Goal: Task Accomplishment & Management: Complete application form

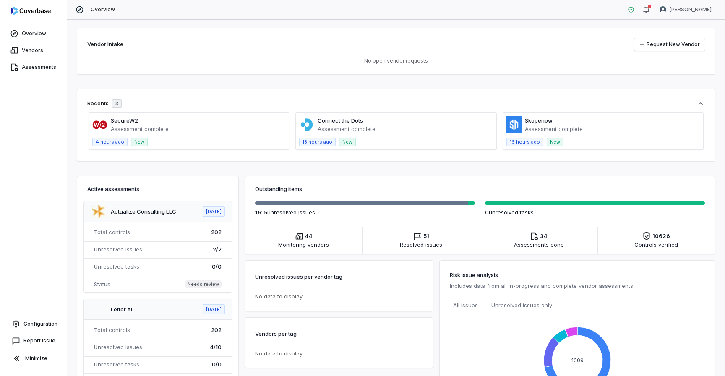
click at [379, 129] on span at bounding box center [396, 131] width 200 height 37
click at [526, 122] on span at bounding box center [603, 131] width 200 height 37
click at [24, 321] on link "Configuration" at bounding box center [33, 324] width 60 height 15
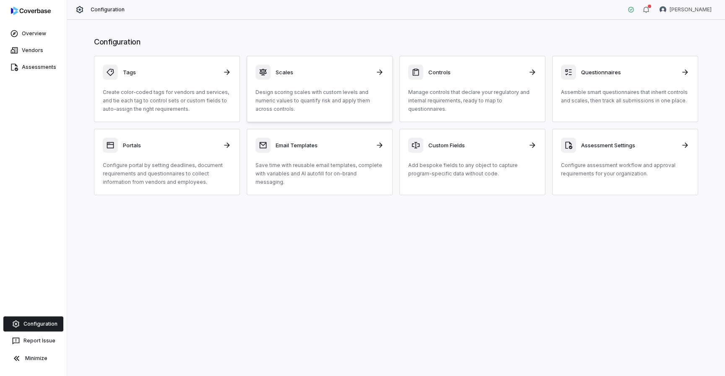
click at [318, 71] on h3 "Scales" at bounding box center [323, 72] width 95 height 8
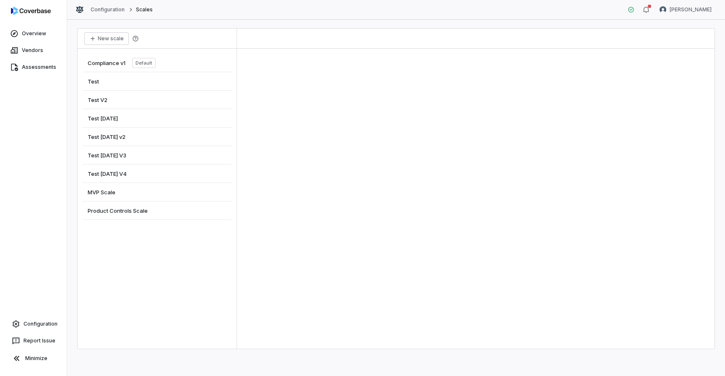
click at [110, 198] on div "MVP Scale" at bounding box center [157, 192] width 149 height 18
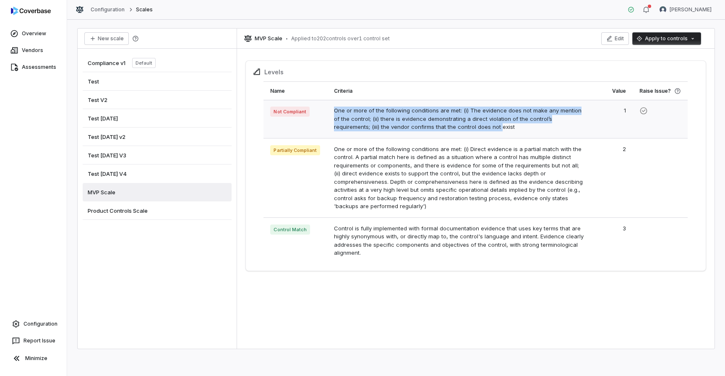
drag, startPoint x: 333, startPoint y: 110, endPoint x: 463, endPoint y: 131, distance: 131.0
click at [463, 131] on td "One or more of the following conditions are met: (i) The evidence does not make…" at bounding box center [459, 119] width 264 height 38
copy td "One or more of the following conditions are met: (i) The evidence does not make…"
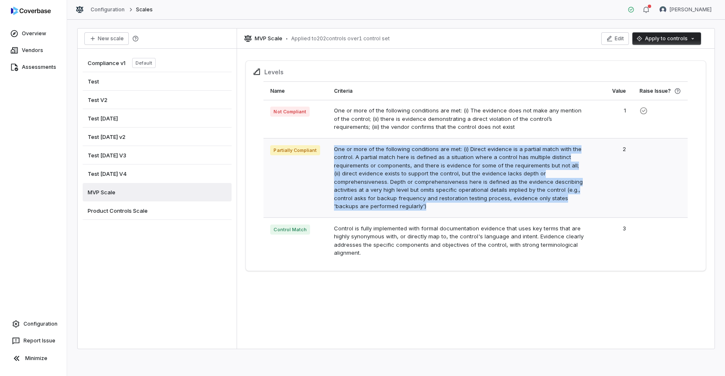
drag, startPoint x: 404, startPoint y: 206, endPoint x: 332, endPoint y: 151, distance: 91.0
click at [332, 151] on td "One or more of the following conditions are met: (i) Direct evidence is a parti…" at bounding box center [459, 177] width 264 height 79
copy td "One or more of the following conditions are met: (i) Direct evidence is a parti…"
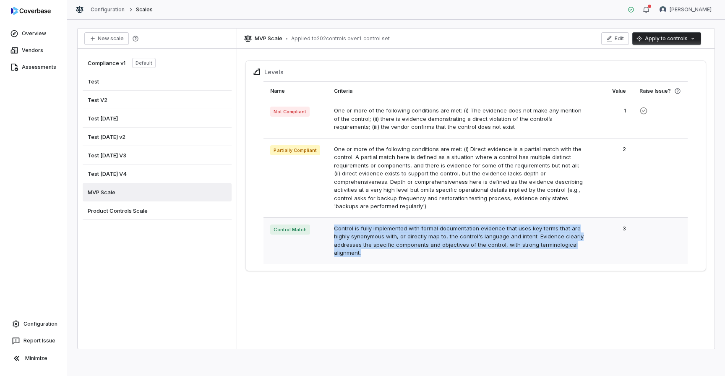
drag, startPoint x: 367, startPoint y: 255, endPoint x: 330, endPoint y: 230, distance: 45.0
click at [331, 229] on td "Control is fully implemented with formal documentation evidence that uses key t…" at bounding box center [459, 240] width 264 height 47
copy td "Control is fully implemented with formal documentation evidence that uses key t…"
click at [38, 49] on link "Vendors" at bounding box center [33, 50] width 63 height 15
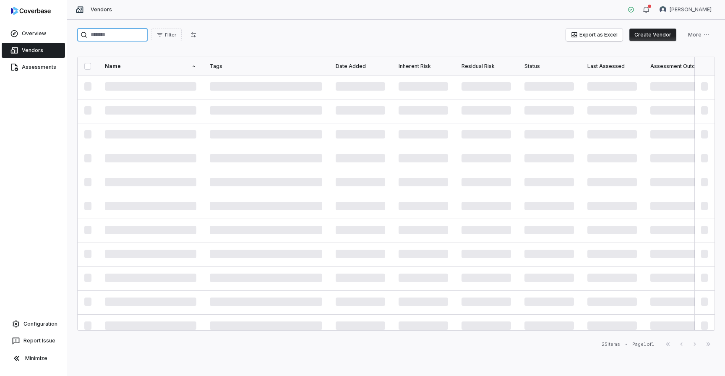
click at [110, 41] on input "search" at bounding box center [112, 34] width 71 height 13
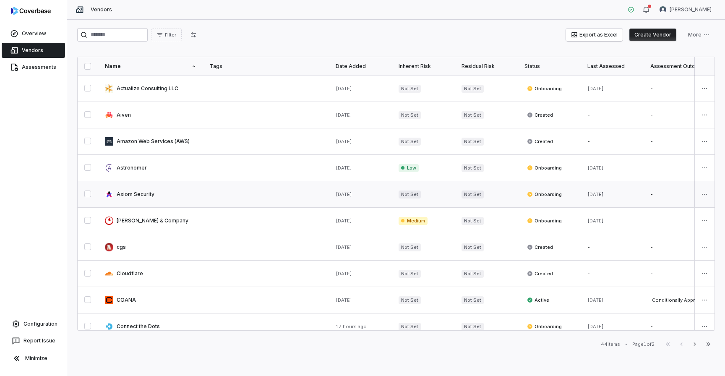
click at [127, 194] on link at bounding box center [150, 194] width 105 height 26
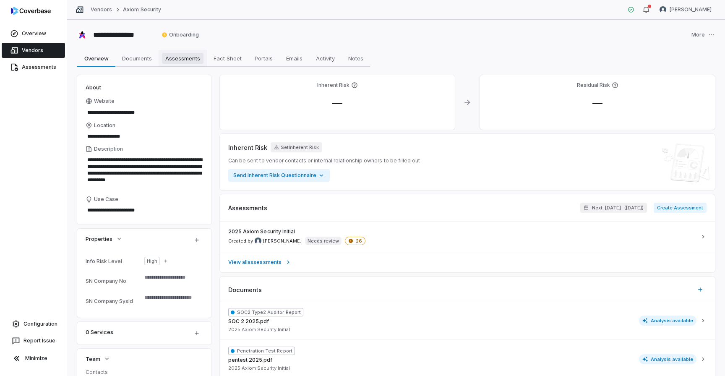
click at [173, 61] on span "Assessments" at bounding box center [183, 58] width 42 height 11
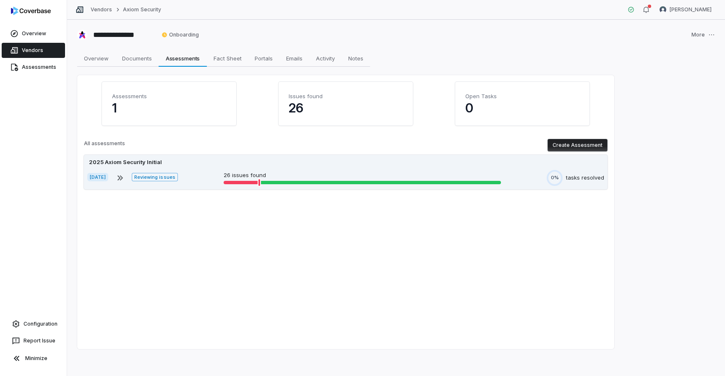
click at [221, 172] on div "Jul 23, 2025 Reviewing issues 26 issues found 0% tasks resolved" at bounding box center [345, 178] width 517 height 16
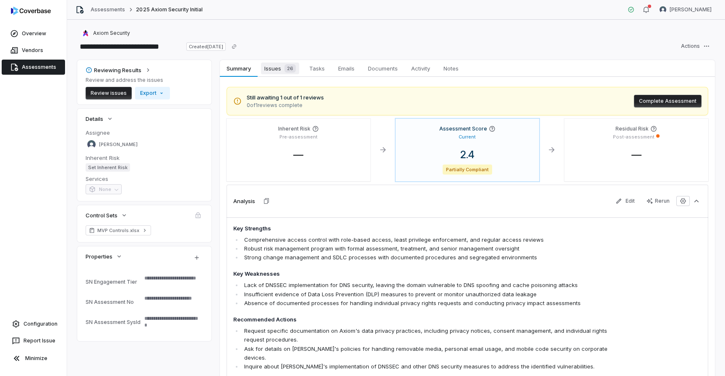
click at [274, 71] on span "Issues 26" at bounding box center [280, 69] width 38 height 12
type textarea "*"
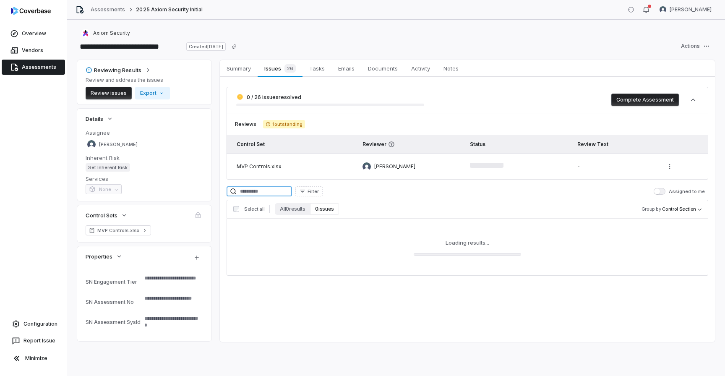
click at [252, 193] on input at bounding box center [259, 191] width 65 height 10
click at [284, 212] on button "All 0 results" at bounding box center [292, 209] width 35 height 12
click at [271, 194] on input at bounding box center [259, 191] width 65 height 10
click at [289, 216] on div "Select all All 0 results 0 issues Group by Control Section" at bounding box center [468, 209] width 482 height 19
click at [271, 194] on input "*******" at bounding box center [259, 191] width 65 height 10
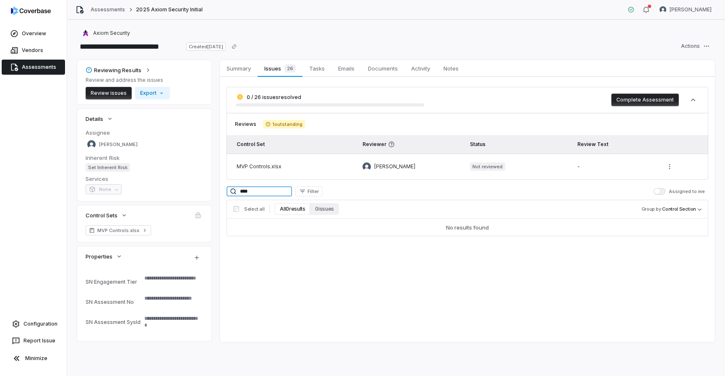
type input "****"
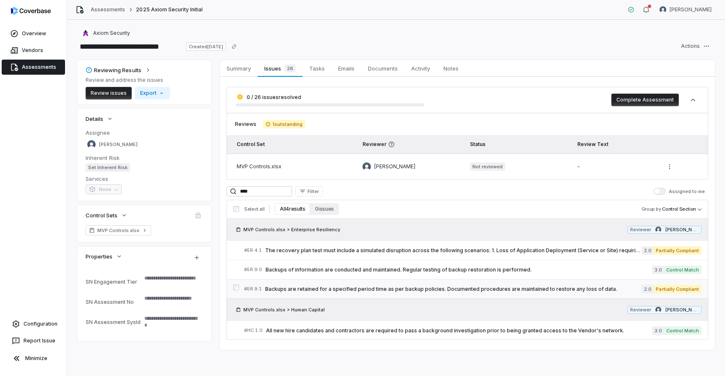
click at [355, 287] on span "Backups are retained for a specified period time as per backup policies. Docume…" at bounding box center [453, 289] width 377 height 7
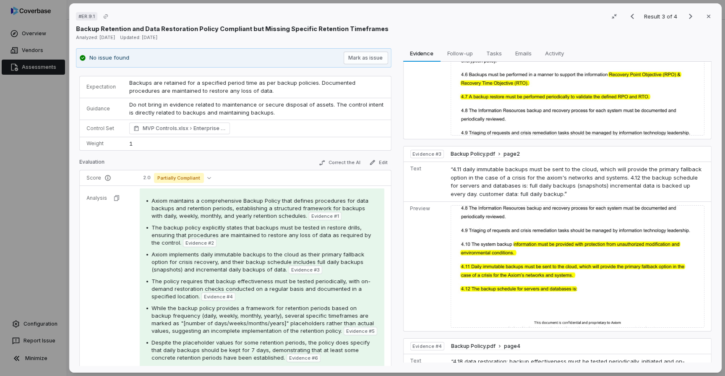
scroll to position [257, 0]
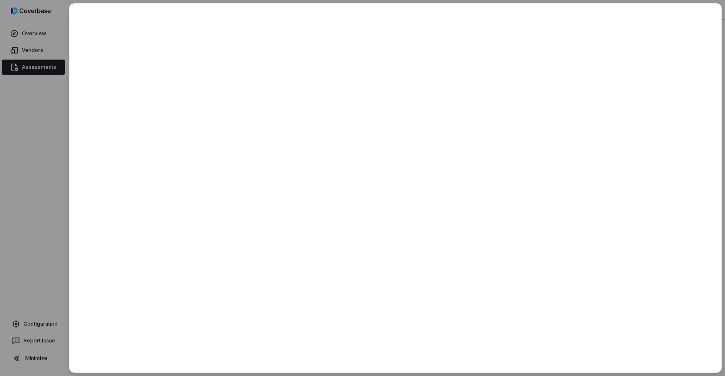
click at [62, 258] on div at bounding box center [362, 188] width 725 height 376
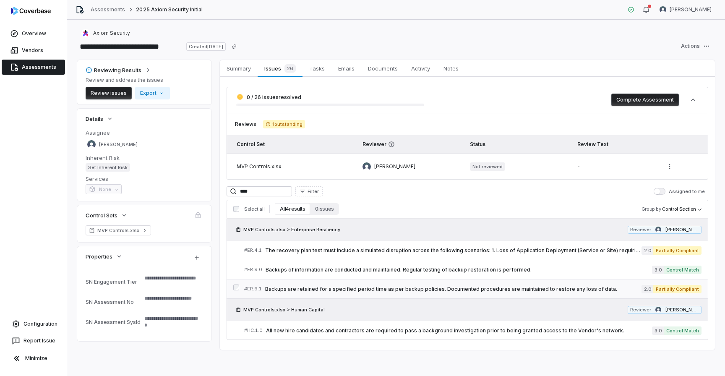
click at [345, 288] on span "Backups are retained for a specified period time as per backup policies. Docume…" at bounding box center [453, 289] width 377 height 7
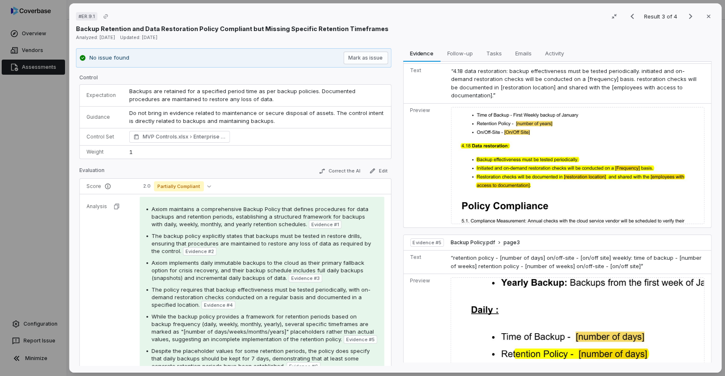
scroll to position [893, 0]
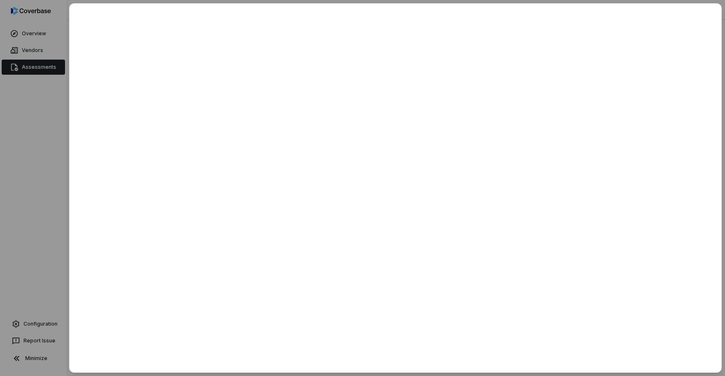
click at [34, 215] on div at bounding box center [362, 188] width 725 height 376
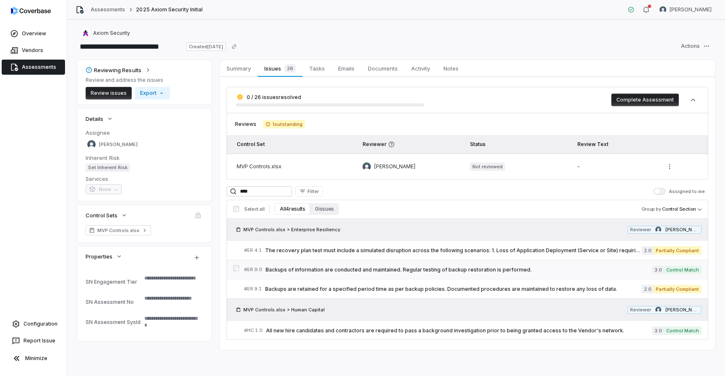
click at [382, 270] on span "Backups of information are conducted and maintained. Regular testing of backup …" at bounding box center [459, 270] width 387 height 7
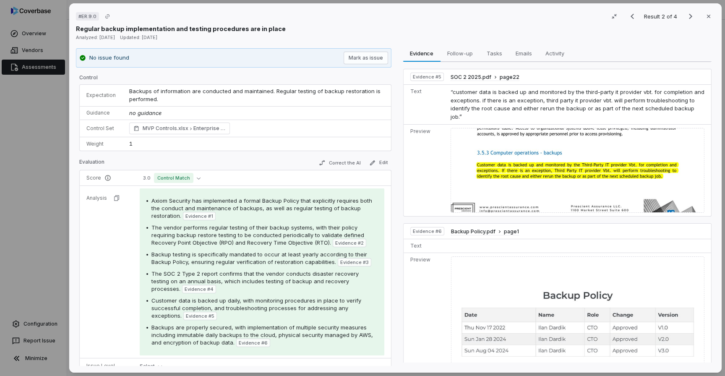
scroll to position [1016, 0]
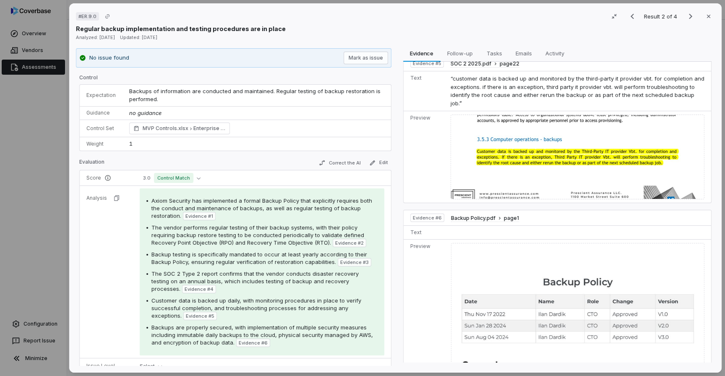
click at [57, 207] on div "# ER.9.0 Result 2 of 4 Close Regular backup implementation and testing procedur…" at bounding box center [362, 188] width 725 height 376
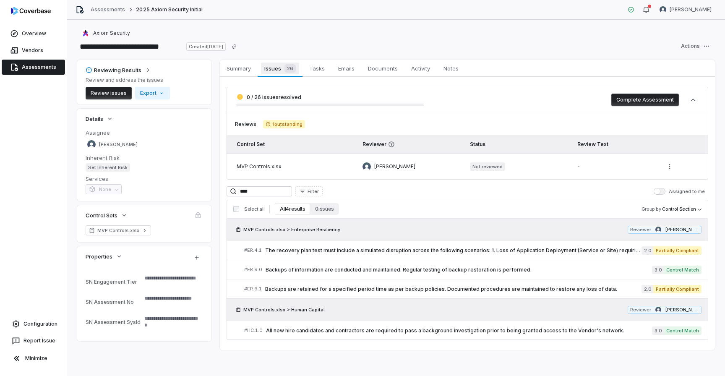
click at [278, 69] on span "Issues 26" at bounding box center [280, 69] width 38 height 12
click at [35, 52] on link "Vendors" at bounding box center [33, 50] width 63 height 15
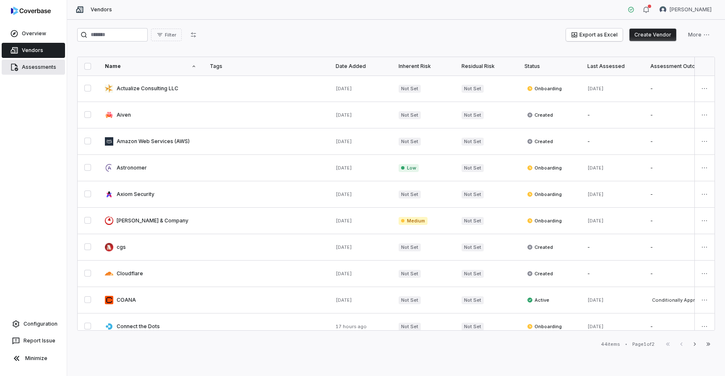
click at [48, 63] on link "Assessments" at bounding box center [33, 67] width 63 height 15
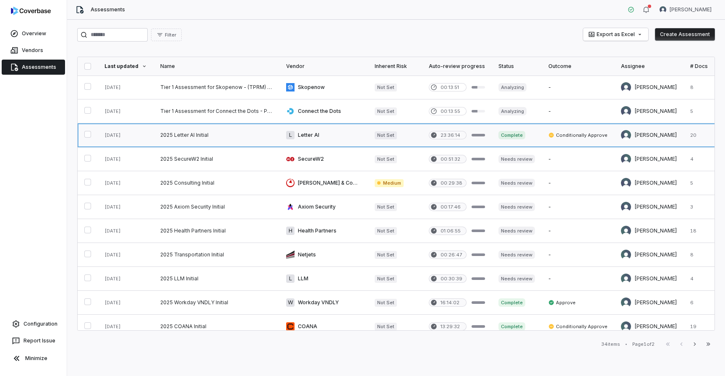
click at [185, 144] on link at bounding box center [217, 135] width 126 height 24
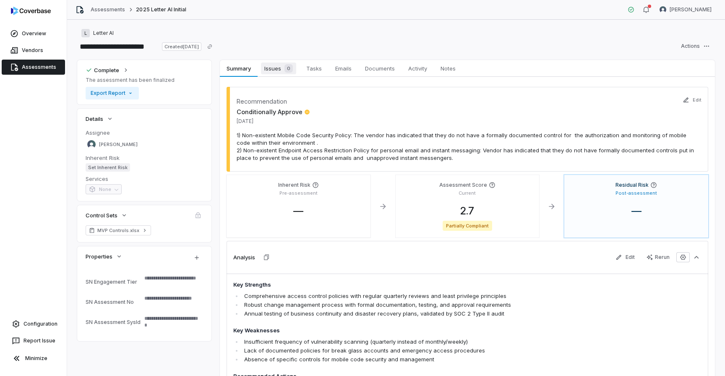
click at [276, 65] on span "Issues 0" at bounding box center [278, 69] width 35 height 12
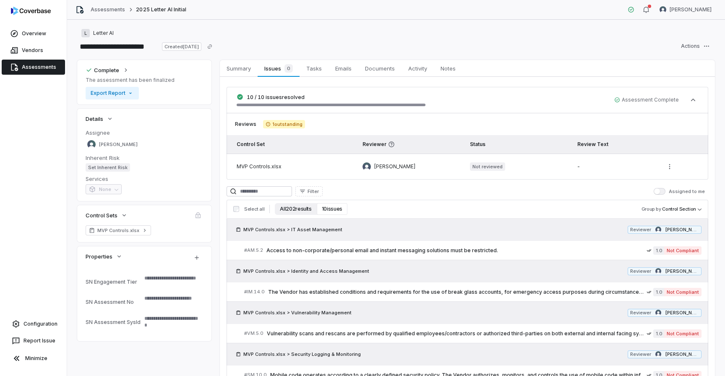
click at [304, 212] on button "All 202 results" at bounding box center [296, 209] width 42 height 12
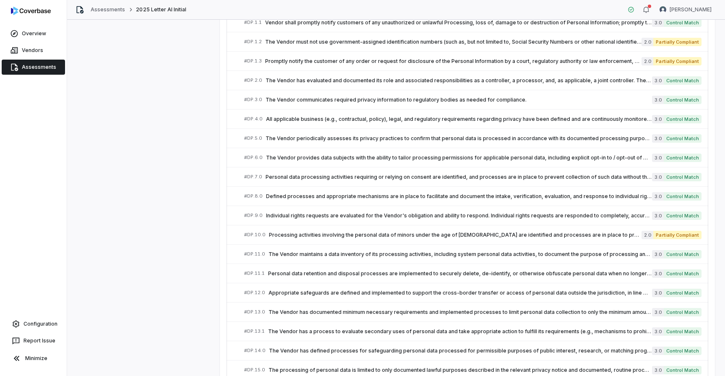
scroll to position [3978, 0]
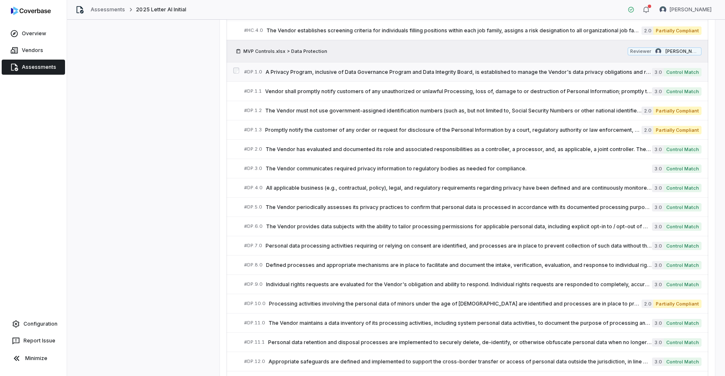
click at [420, 77] on link "# DP.1.0 A Privacy Program, inclusive of Data Governance Program and Data Integ…" at bounding box center [473, 72] width 458 height 19
click at [409, 88] on span "Vendor shall promptly notify customers of any unauthorized or unlawful Processi…" at bounding box center [458, 91] width 387 height 7
click at [395, 219] on link "# DP.6.0 The Vendor provides data subjects with the ability to tailor processin…" at bounding box center [473, 226] width 458 height 19
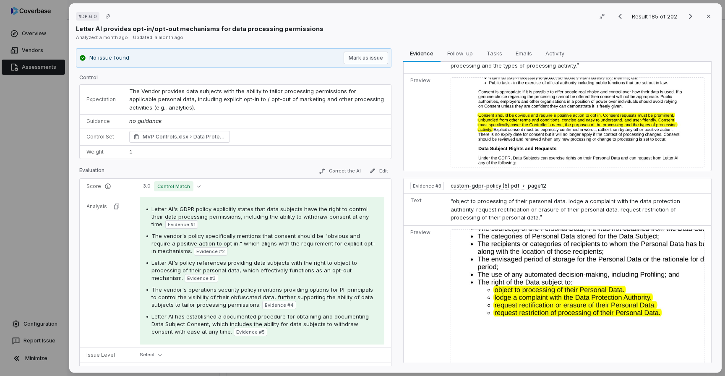
scroll to position [453, 0]
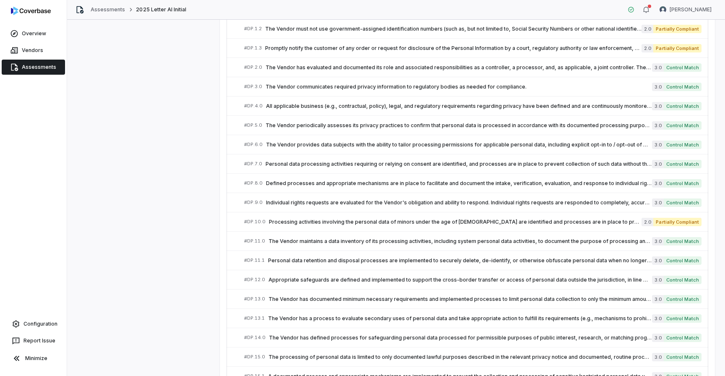
scroll to position [4063, 0]
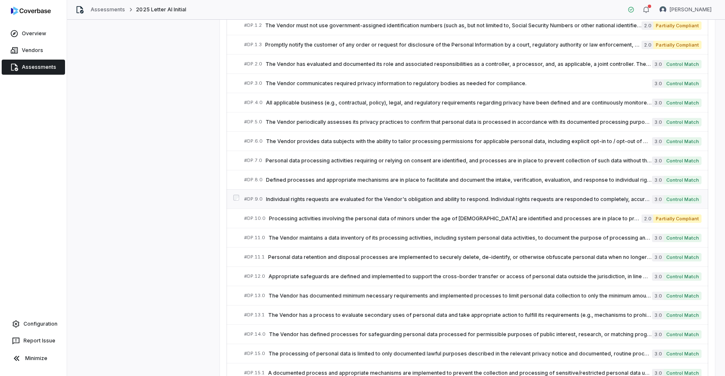
click at [444, 199] on span "Individual rights requests are evaluated for the Vendor's obligation and abilit…" at bounding box center [459, 199] width 386 height 7
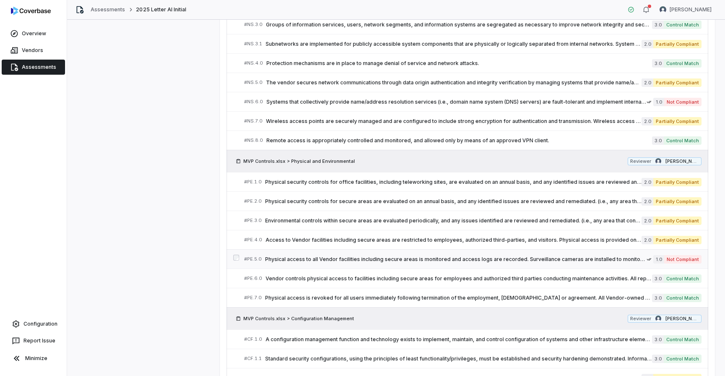
scroll to position [3337, 0]
click at [308, 339] on span "A configuration management function and technology exists to implement, maintai…" at bounding box center [459, 340] width 387 height 7
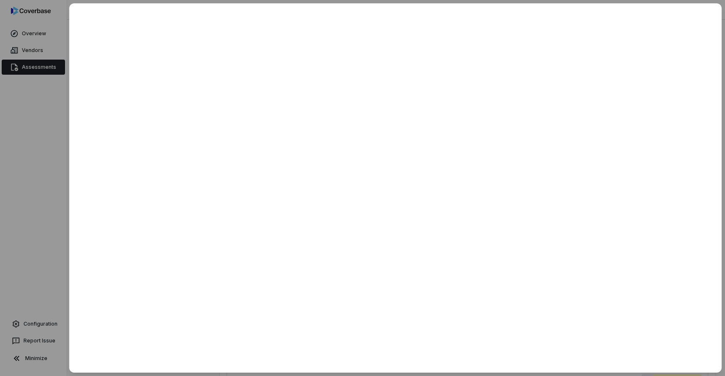
click at [45, 191] on div at bounding box center [362, 188] width 725 height 376
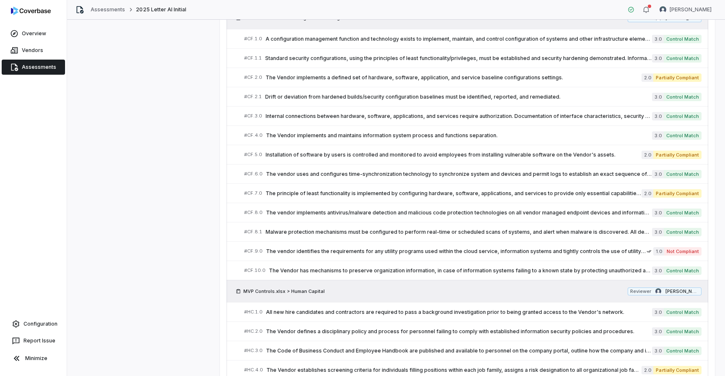
scroll to position [3918, 0]
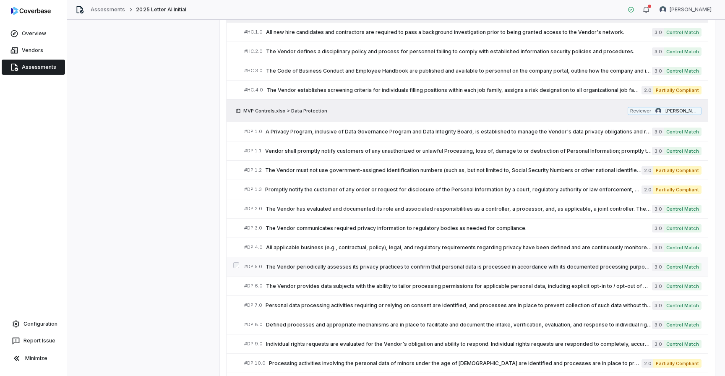
click at [310, 272] on link "# DP.5.0 The Vendor periodically assesses its privacy practices to confirm that…" at bounding box center [473, 266] width 458 height 19
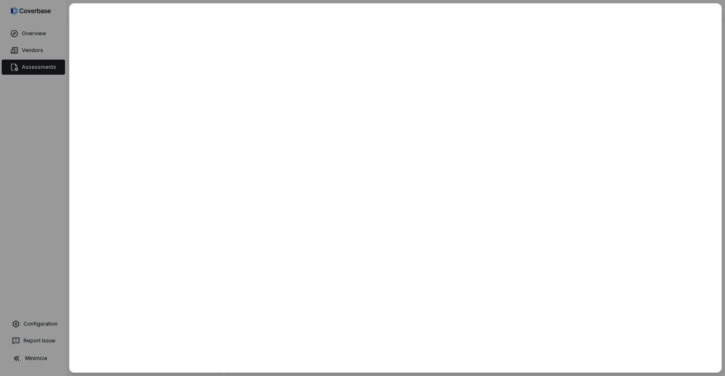
click at [42, 178] on div at bounding box center [362, 188] width 725 height 376
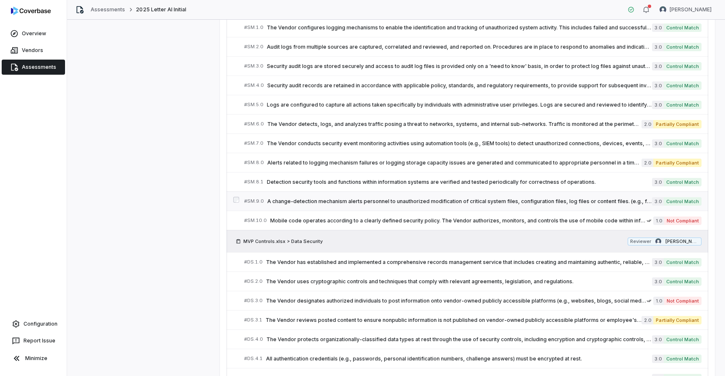
scroll to position [2357, 0]
click at [391, 196] on link "# SM.9.0 A change-detection mechanism alerts personnel to unauthorized modifica…" at bounding box center [473, 201] width 458 height 19
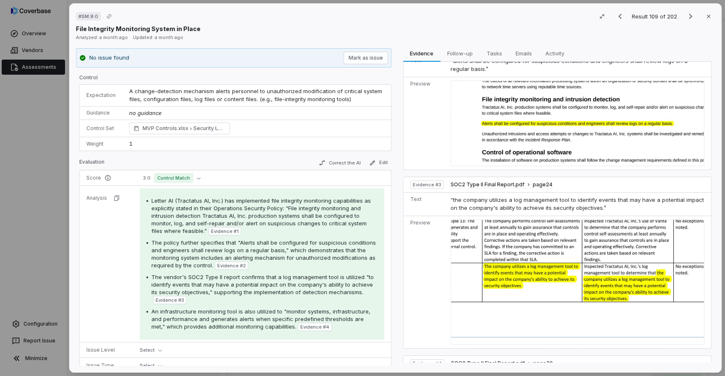
scroll to position [197, 0]
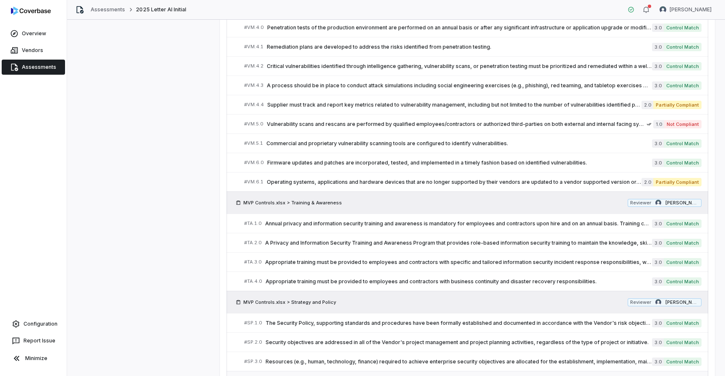
scroll to position [1883, 0]
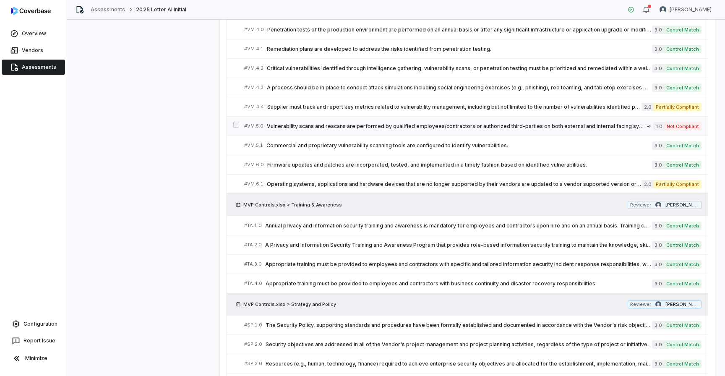
click at [434, 131] on link "# VM.5.0 Vulnerability scans and rescans are performed by qualified employees/c…" at bounding box center [473, 126] width 458 height 19
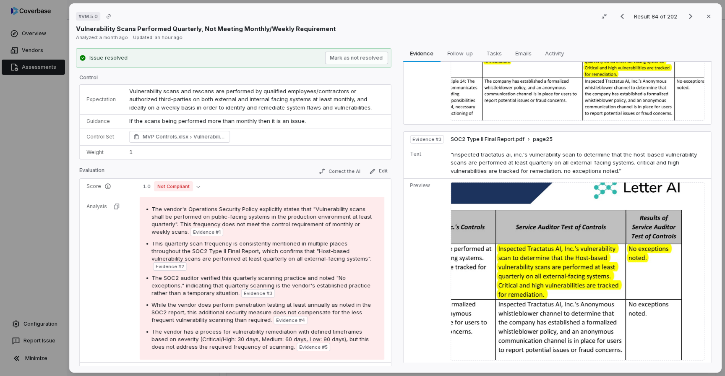
scroll to position [277, 0]
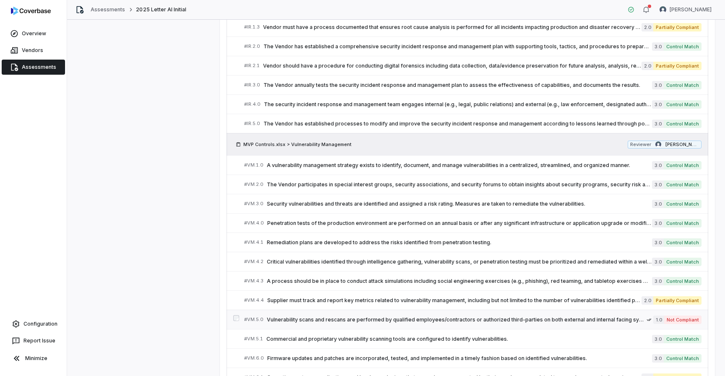
scroll to position [1685, 0]
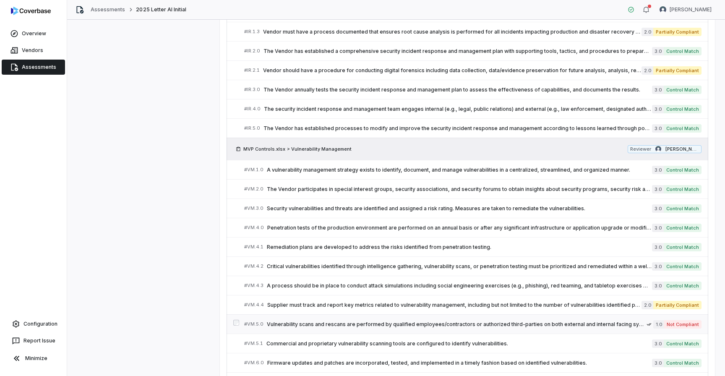
click at [434, 131] on div "# IR.5.0 The Vendor has established processes to modify and improve the securit…" at bounding box center [448, 128] width 408 height 9
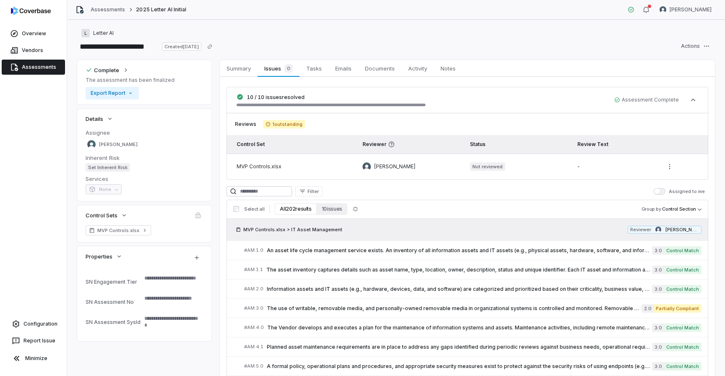
click at [33, 70] on link "Assessments" at bounding box center [33, 67] width 63 height 15
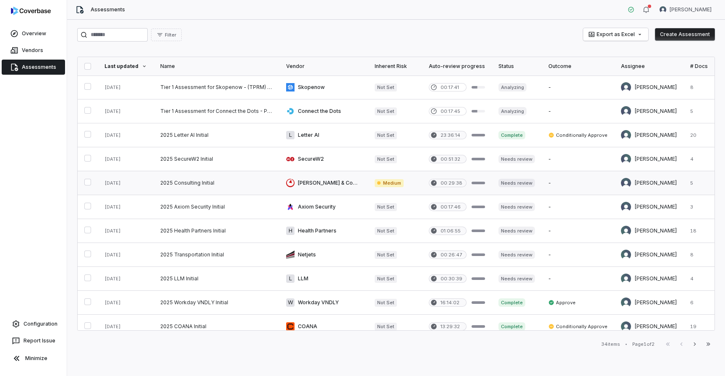
click at [181, 186] on link at bounding box center [217, 183] width 126 height 24
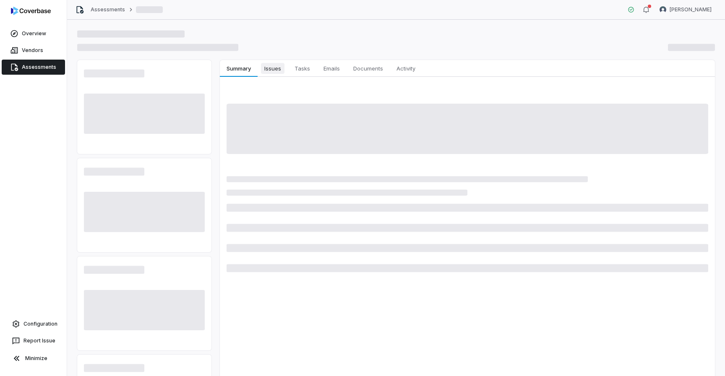
click at [281, 72] on span "Issues" at bounding box center [273, 68] width 24 height 11
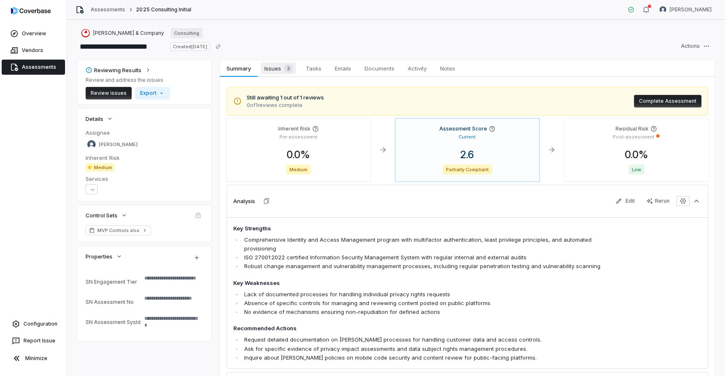
click at [274, 73] on span "Issues 3" at bounding box center [278, 69] width 35 height 12
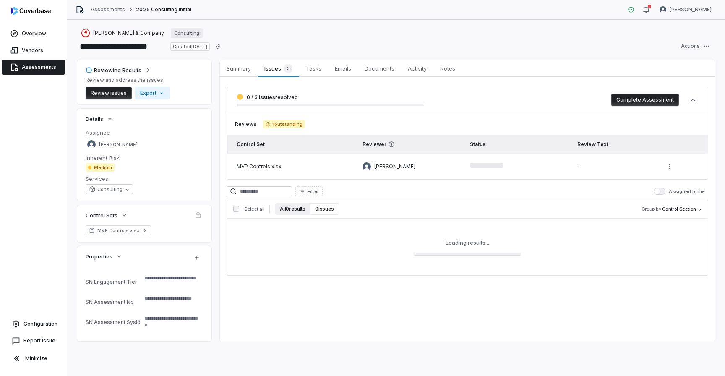
click at [297, 207] on button "All 0 results" at bounding box center [292, 209] width 35 height 12
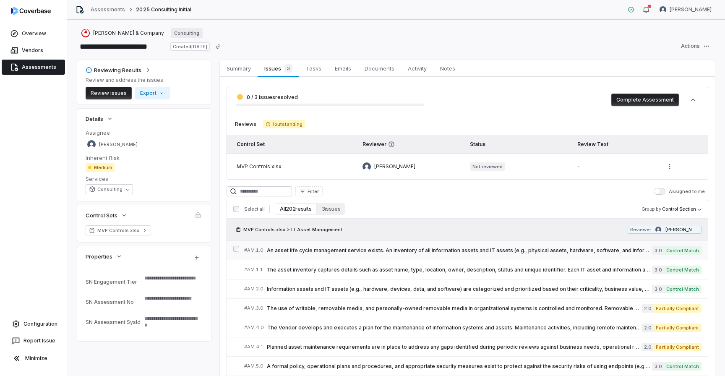
click at [297, 254] on div "# AM.1.0 An asset life cycle management service exists. An inventory of all inf…" at bounding box center [448, 250] width 408 height 9
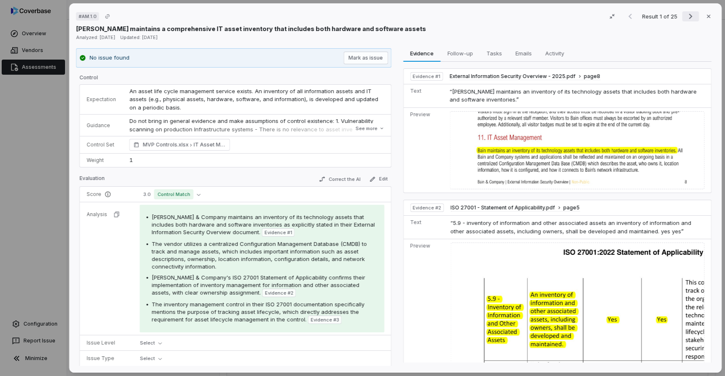
click at [691, 18] on icon "Next result" at bounding box center [691, 16] width 10 height 10
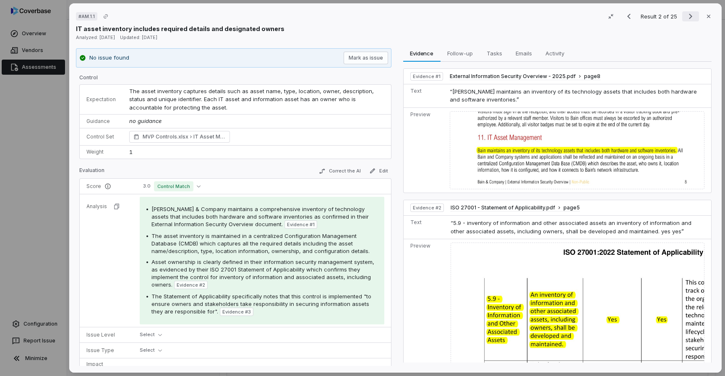
click at [691, 18] on icon "Next result" at bounding box center [691, 16] width 10 height 10
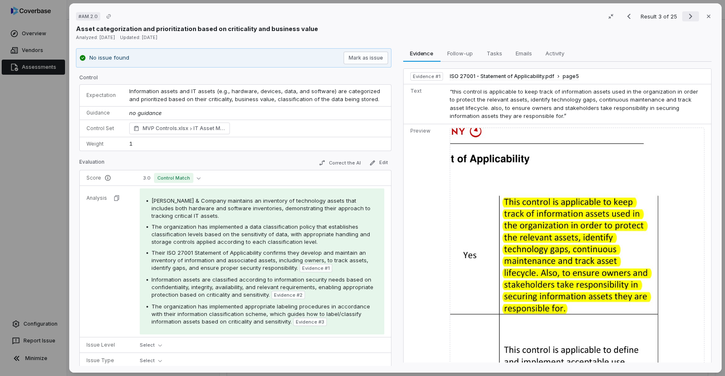
click at [691, 18] on icon "Next result" at bounding box center [691, 16] width 10 height 10
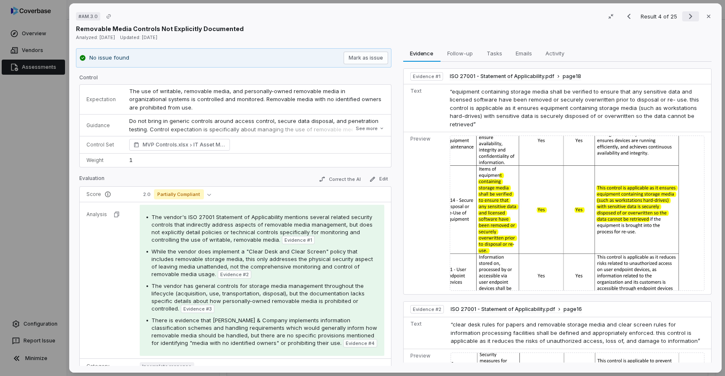
click at [691, 18] on icon "Next result" at bounding box center [691, 16] width 10 height 10
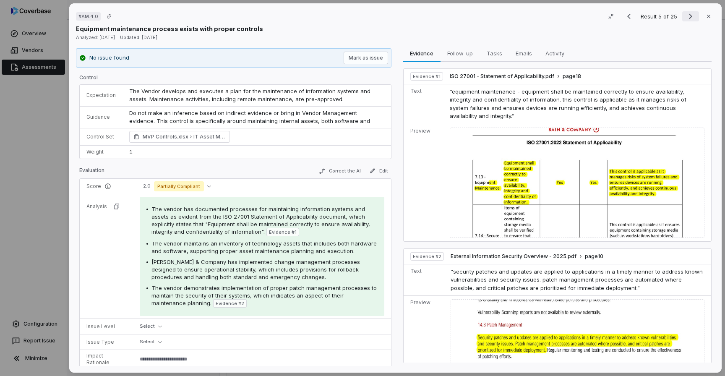
click at [691, 18] on icon "Next result" at bounding box center [691, 16] width 10 height 10
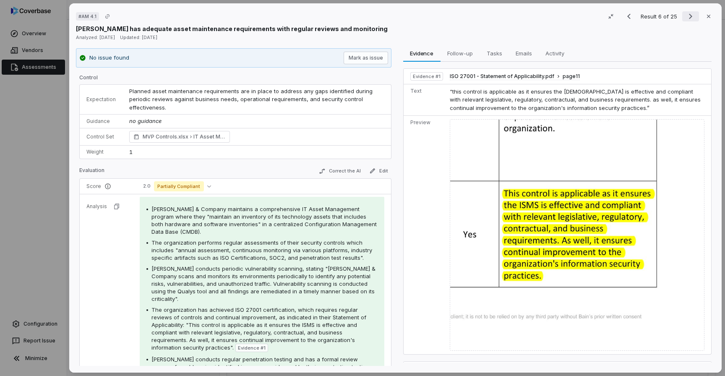
click at [691, 18] on icon "Next result" at bounding box center [691, 16] width 10 height 10
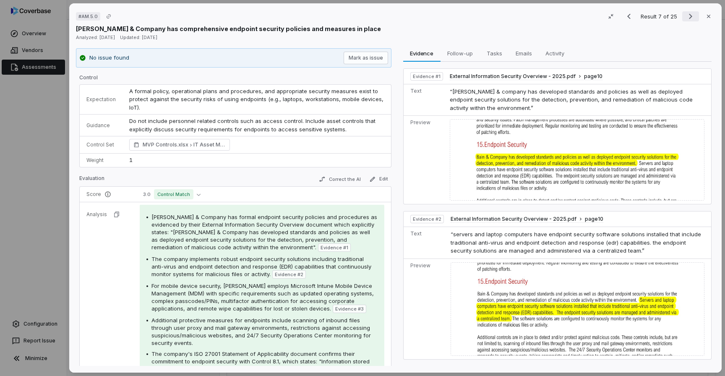
click at [690, 18] on icon "Next result" at bounding box center [690, 16] width 3 height 5
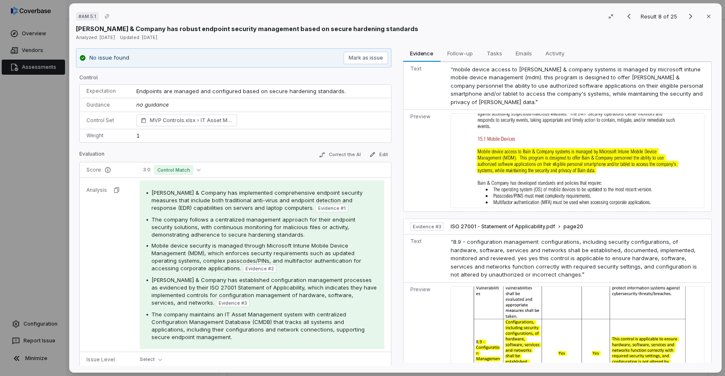
scroll to position [248, 0]
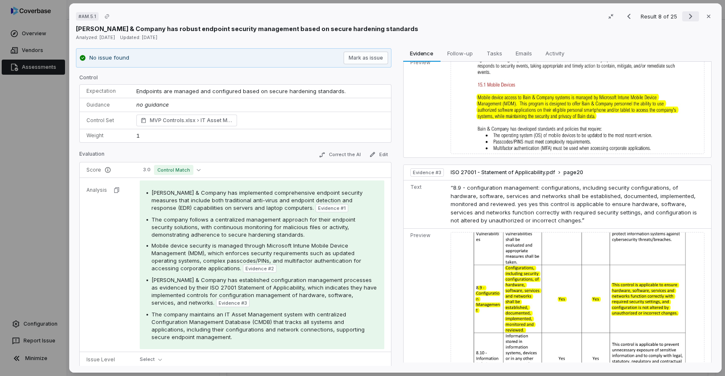
click at [686, 18] on icon "Next result" at bounding box center [691, 16] width 10 height 10
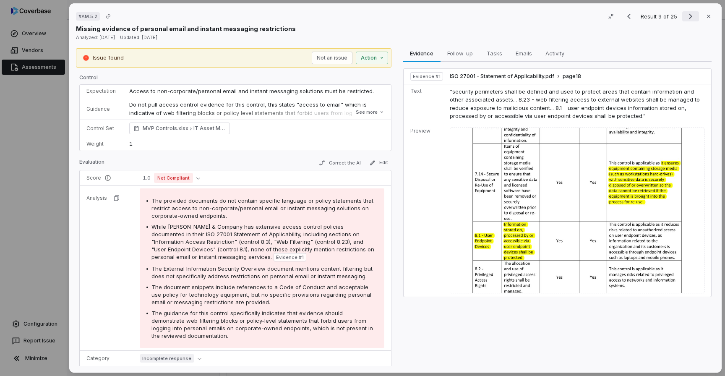
click at [686, 18] on icon "Next result" at bounding box center [691, 16] width 10 height 10
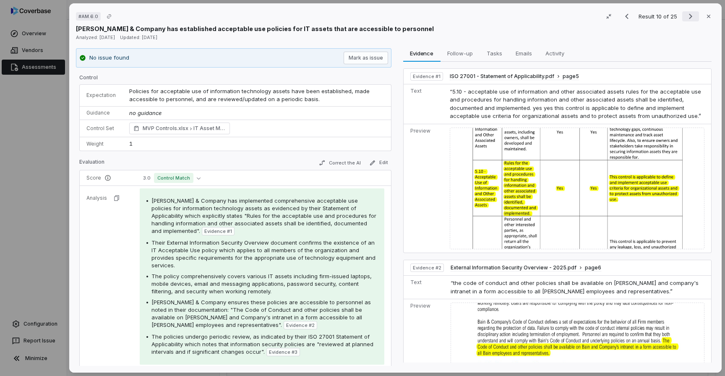
click at [685, 19] on button "Next result" at bounding box center [691, 16] width 17 height 10
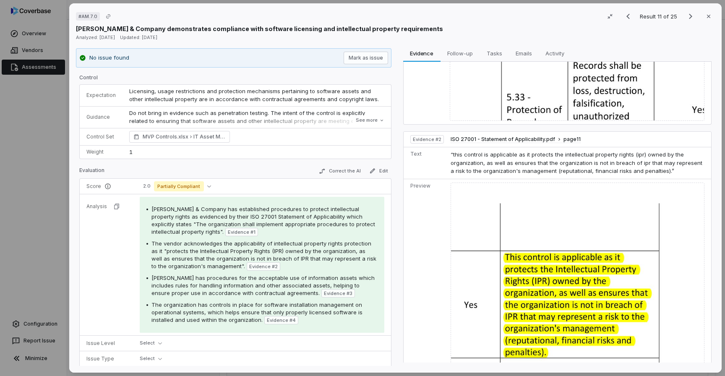
scroll to position [226, 0]
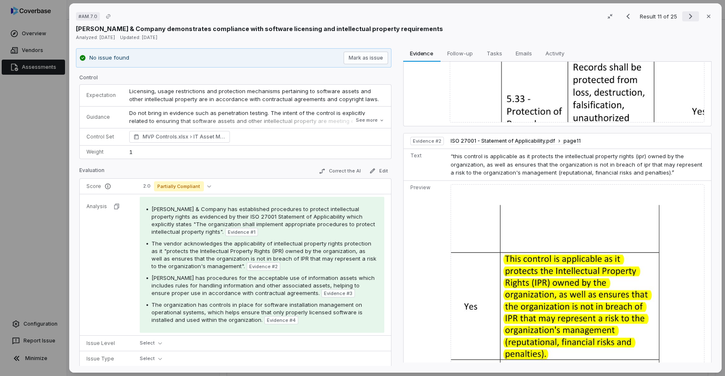
click at [691, 18] on icon "Next result" at bounding box center [690, 16] width 3 height 5
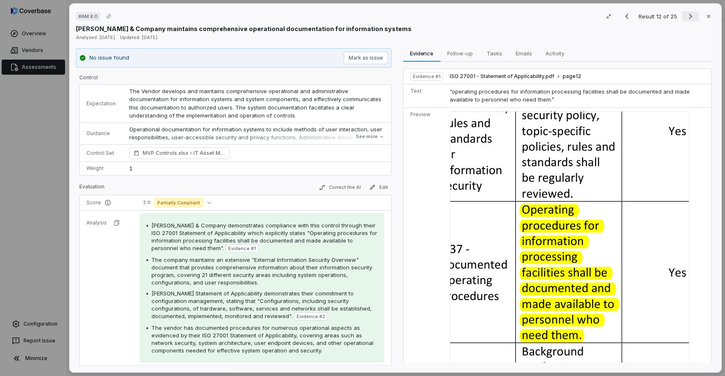
click at [691, 18] on icon "Next result" at bounding box center [690, 16] width 3 height 5
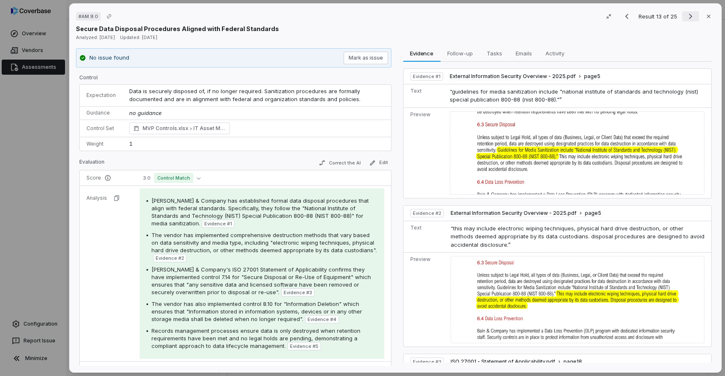
click at [691, 18] on icon "Next result" at bounding box center [690, 16] width 3 height 5
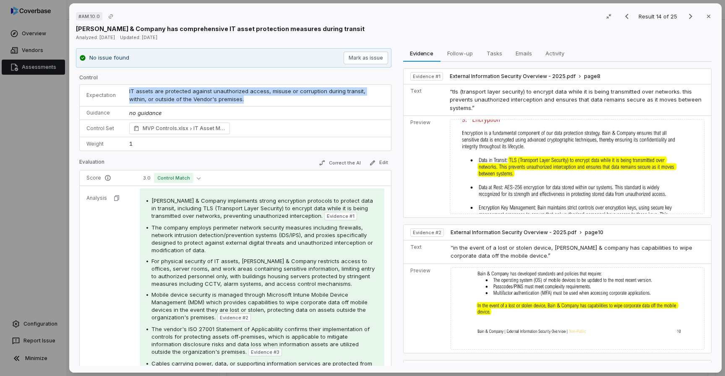
drag, startPoint x: 215, startPoint y: 98, endPoint x: 128, endPoint y: 88, distance: 88.0
click at [128, 88] on td "IT assets are protected against unauthorized access, misuse or corruption durin…" at bounding box center [257, 96] width 269 height 22
copy span "IT assets are protected against unauthorized access, misuse or corruption durin…"
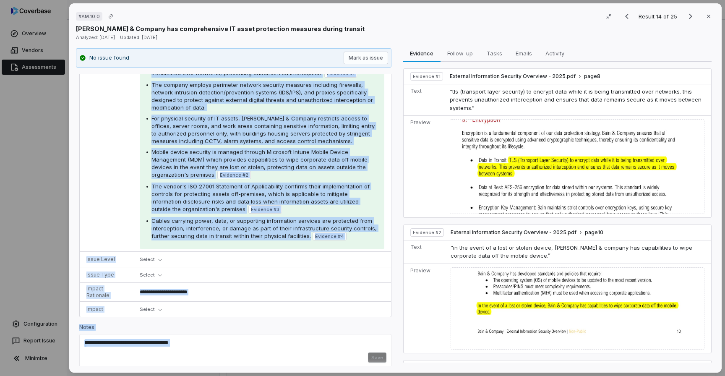
scroll to position [147, 0]
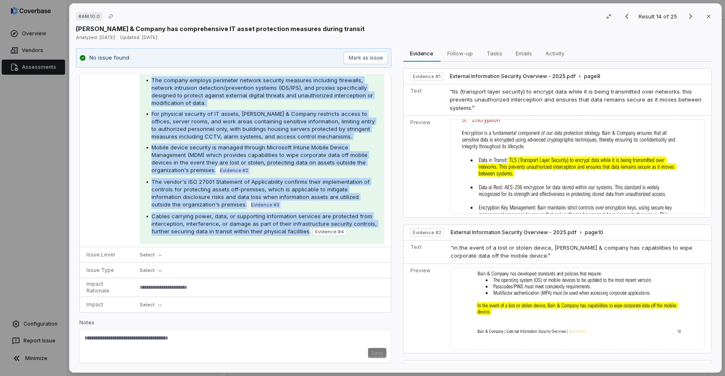
drag, startPoint x: 151, startPoint y: 199, endPoint x: 305, endPoint y: 231, distance: 156.9
click at [305, 231] on div "Bain & Company implements strong encryption protocols to protect data in transi…" at bounding box center [262, 143] width 231 height 186
copy div "Bain & Company implements strong encryption protocols to protect data in transi…"
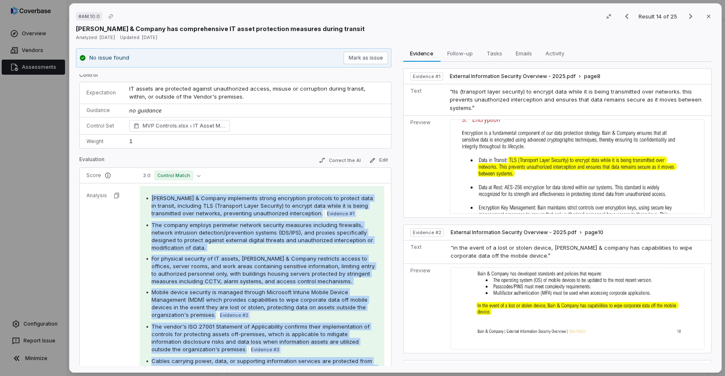
scroll to position [0, 0]
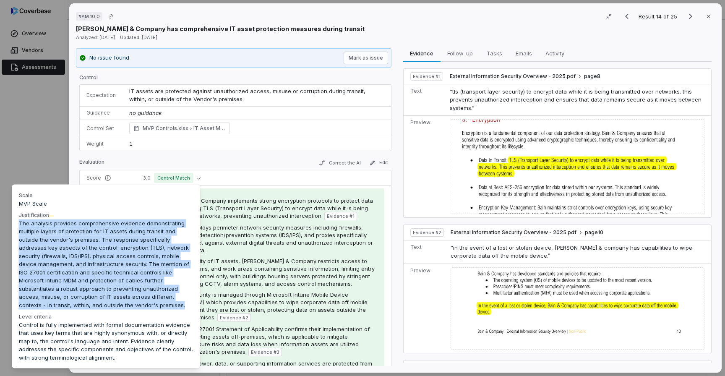
drag, startPoint x: 19, startPoint y: 224, endPoint x: 106, endPoint y: 303, distance: 117.7
click at [106, 303] on div "The analysis provides comprehensive evidence demonstrating multiple layers of p…" at bounding box center [106, 266] width 175 height 94
copy div "The analysis provides comprehensive evidence demonstrating multiple layers of p…"
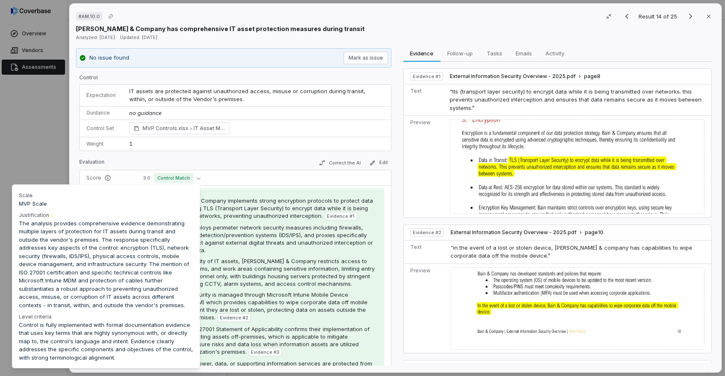
click at [249, 187] on td "Bain & Company implements strong encryption protocols to protect data in transi…" at bounding box center [262, 290] width 258 height 209
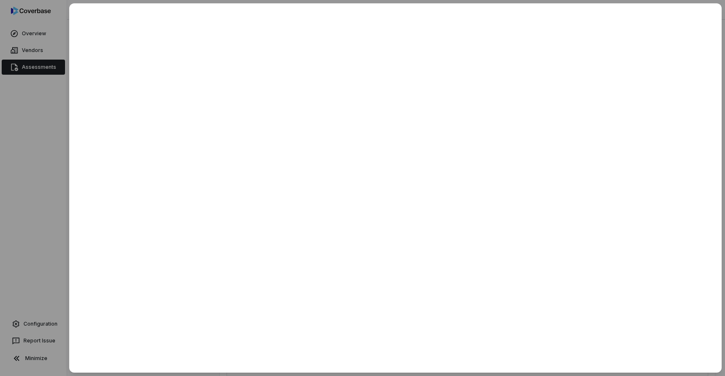
click at [47, 123] on div at bounding box center [362, 188] width 725 height 376
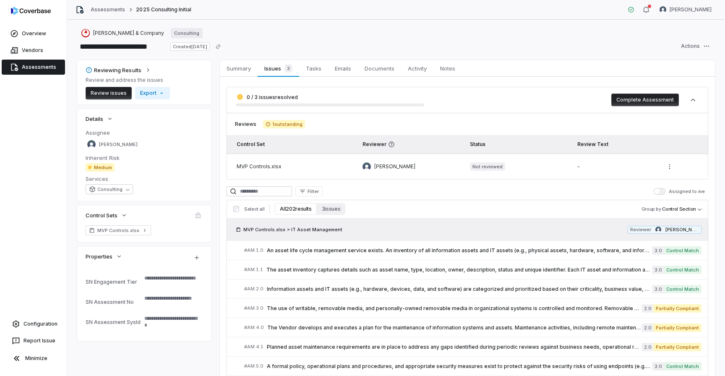
click at [29, 64] on link "Assessments" at bounding box center [33, 67] width 63 height 15
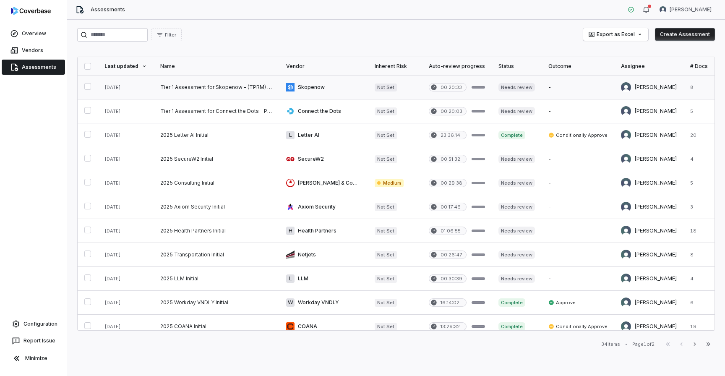
click at [215, 91] on link at bounding box center [217, 88] width 126 height 24
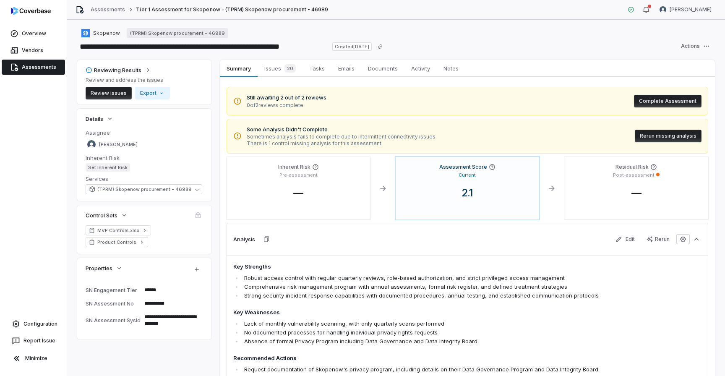
click at [674, 136] on button "Rerun missing analysis" at bounding box center [668, 136] width 67 height 13
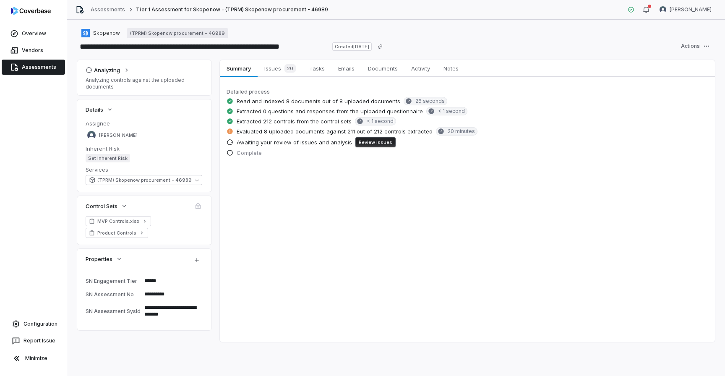
click at [40, 71] on link "Assessments" at bounding box center [33, 67] width 63 height 15
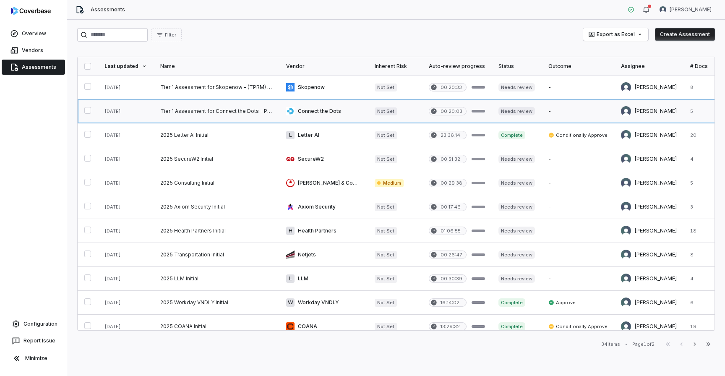
click at [159, 115] on link at bounding box center [217, 111] width 126 height 24
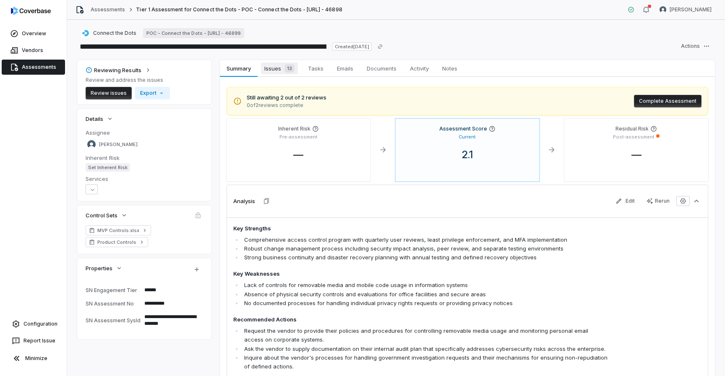
click at [278, 66] on span "Issues 13" at bounding box center [279, 69] width 37 height 12
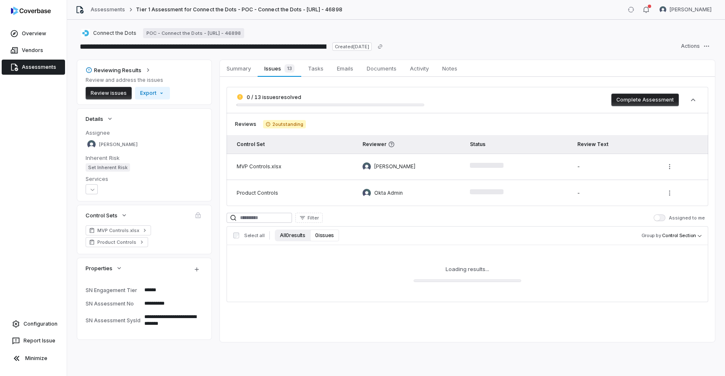
click at [294, 236] on button "All 0 results" at bounding box center [292, 236] width 35 height 12
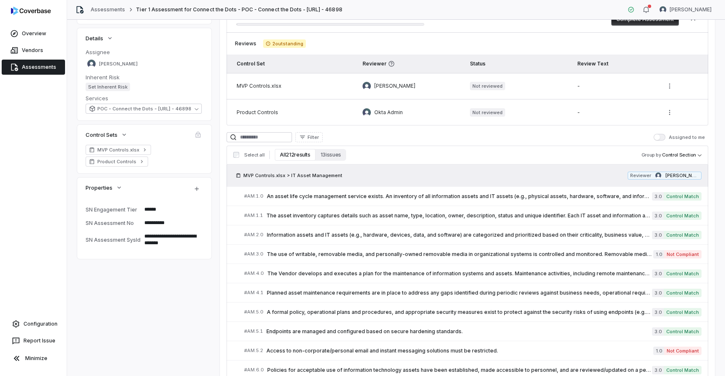
scroll to position [84, 0]
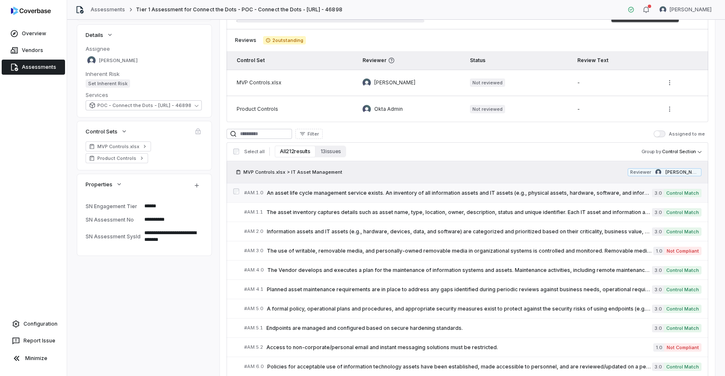
click at [340, 191] on span "An asset life cycle management service exists. An inventory of all information …" at bounding box center [459, 193] width 385 height 7
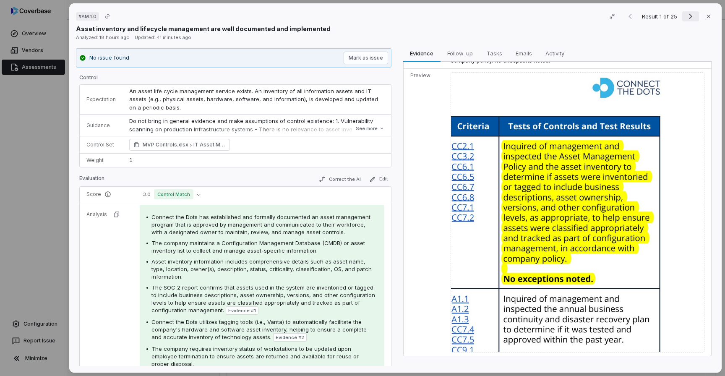
click at [693, 14] on icon "Next result" at bounding box center [691, 16] width 10 height 10
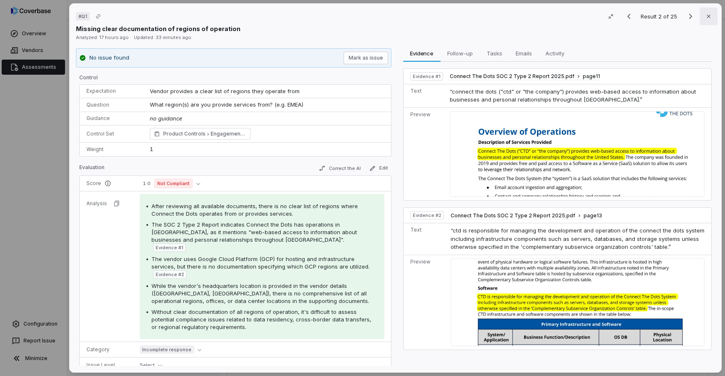
click at [703, 18] on button "Close" at bounding box center [709, 17] width 18 height 18
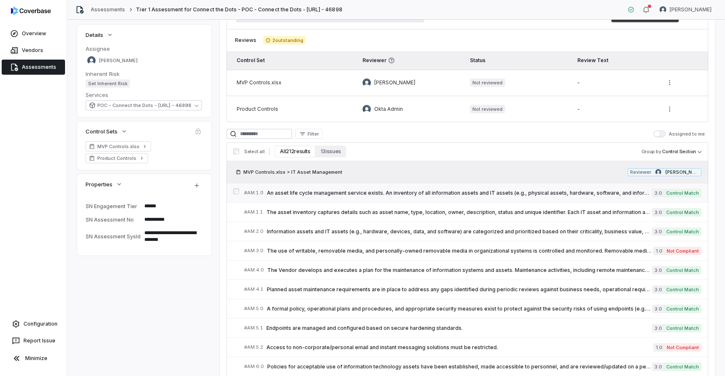
click at [517, 198] on link "# AM.1.0 An asset life cycle management service exists. An inventory of all inf…" at bounding box center [473, 192] width 458 height 19
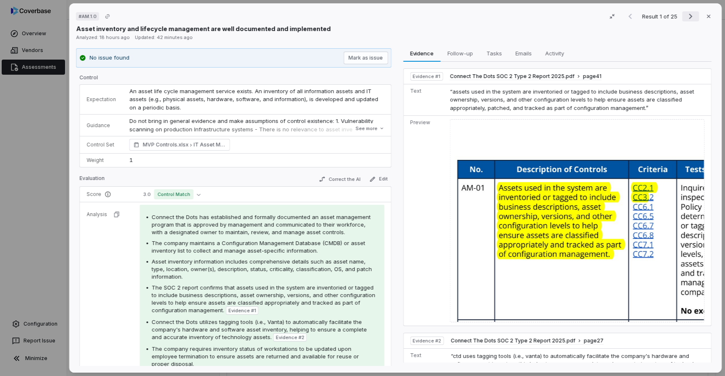
click at [687, 16] on icon "Next result" at bounding box center [691, 16] width 10 height 10
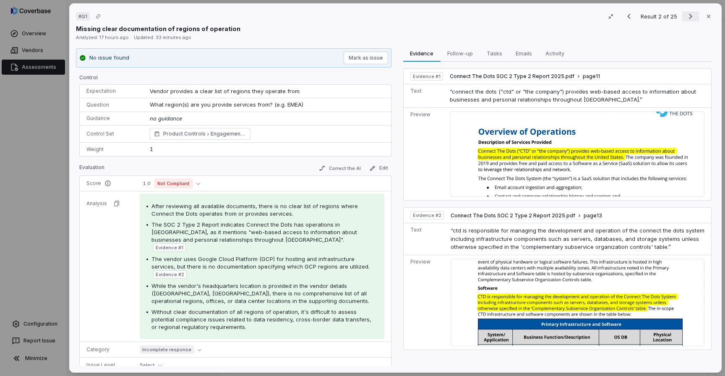
click at [687, 16] on icon "Next result" at bounding box center [691, 16] width 10 height 10
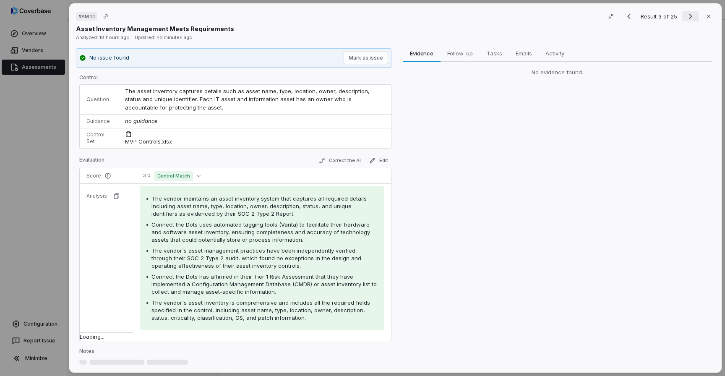
click at [687, 16] on icon "Next result" at bounding box center [691, 16] width 10 height 10
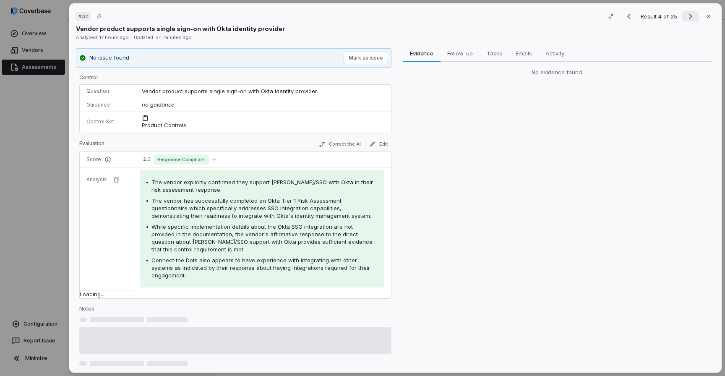
click at [687, 16] on icon "Next result" at bounding box center [691, 16] width 10 height 10
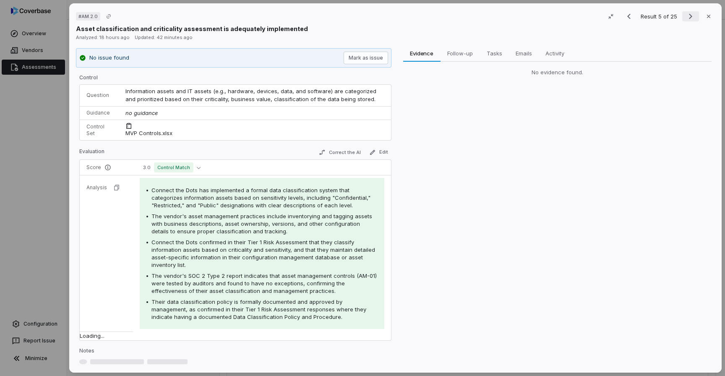
click at [687, 16] on icon "Next result" at bounding box center [691, 16] width 10 height 10
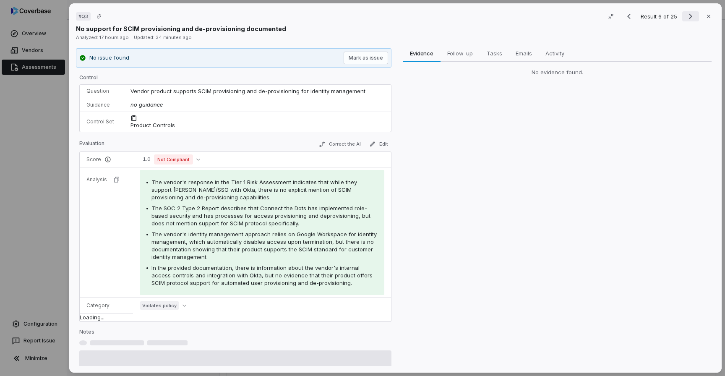
click at [687, 16] on icon "Next result" at bounding box center [691, 16] width 10 height 10
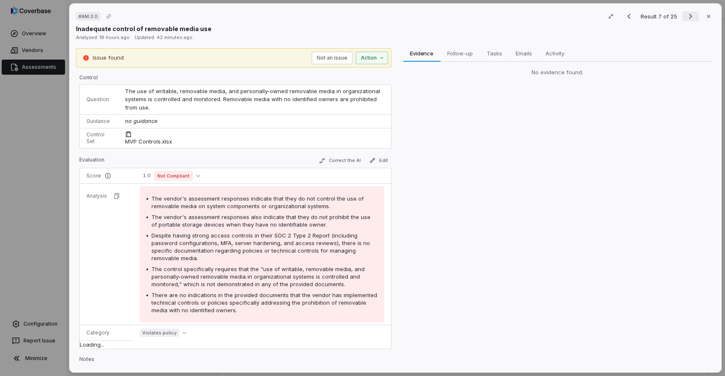
click at [687, 16] on icon "Next result" at bounding box center [691, 16] width 10 height 10
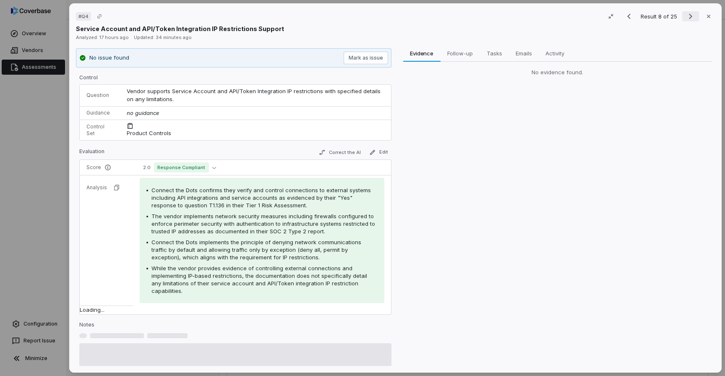
click at [687, 16] on icon "Next result" at bounding box center [691, 16] width 10 height 10
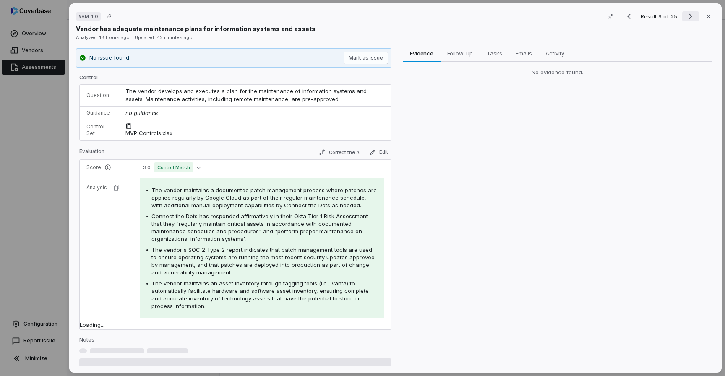
click at [687, 16] on icon "Next result" at bounding box center [691, 16] width 10 height 10
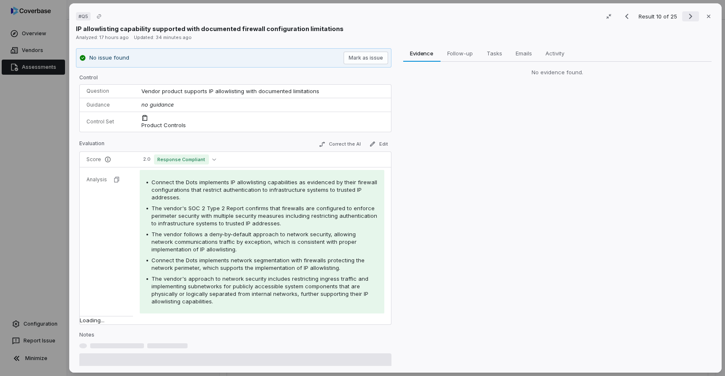
click at [687, 16] on icon "Next result" at bounding box center [691, 16] width 10 height 10
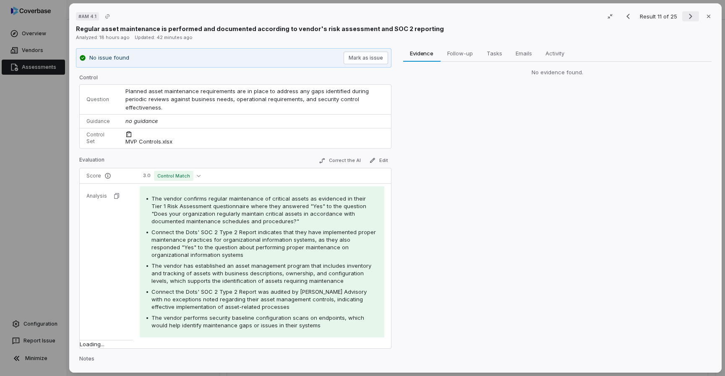
click at [687, 16] on icon "Next result" at bounding box center [691, 16] width 10 height 10
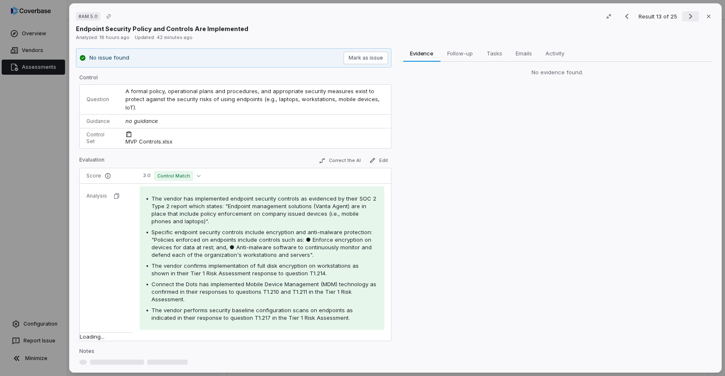
click at [687, 16] on icon "Next result" at bounding box center [691, 16] width 10 height 10
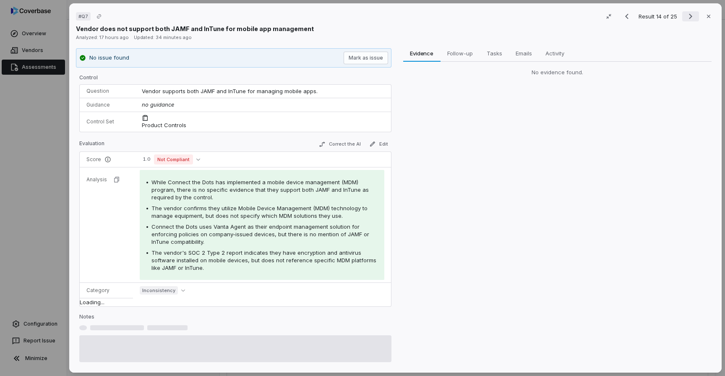
click at [687, 16] on icon "Next result" at bounding box center [691, 16] width 10 height 10
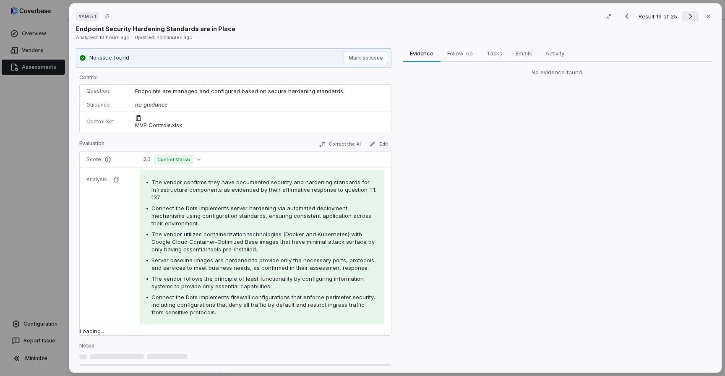
click at [687, 16] on icon "Next result" at bounding box center [691, 16] width 10 height 10
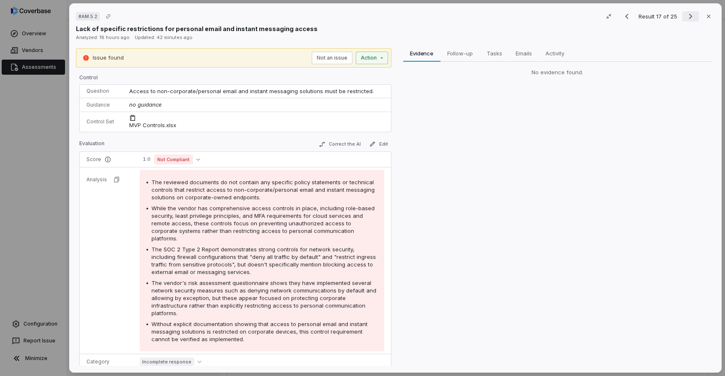
click at [687, 16] on icon "Next result" at bounding box center [691, 16] width 10 height 10
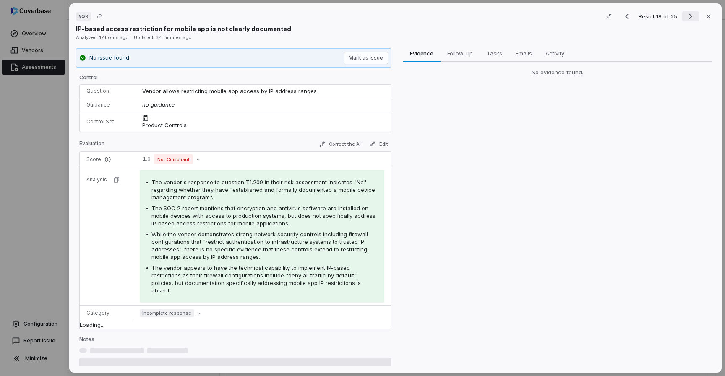
click at [687, 16] on icon "Next result" at bounding box center [691, 16] width 10 height 10
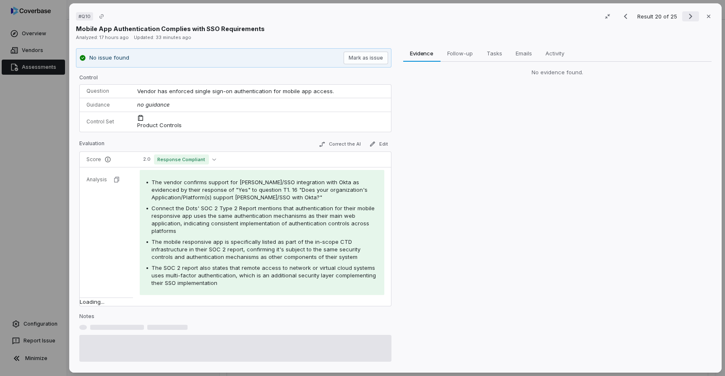
click at [687, 16] on icon "Next result" at bounding box center [691, 16] width 10 height 10
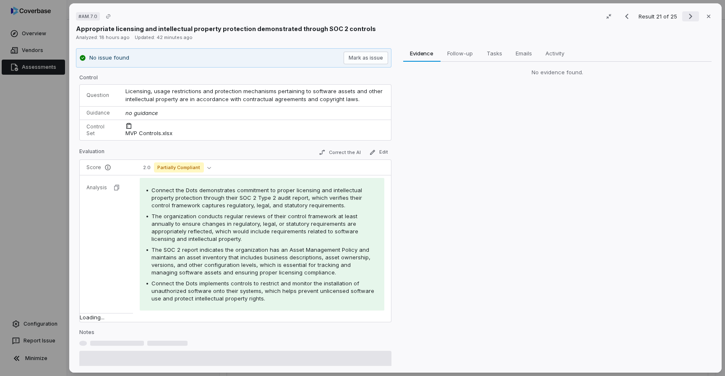
click at [687, 16] on icon "Next result" at bounding box center [691, 16] width 10 height 10
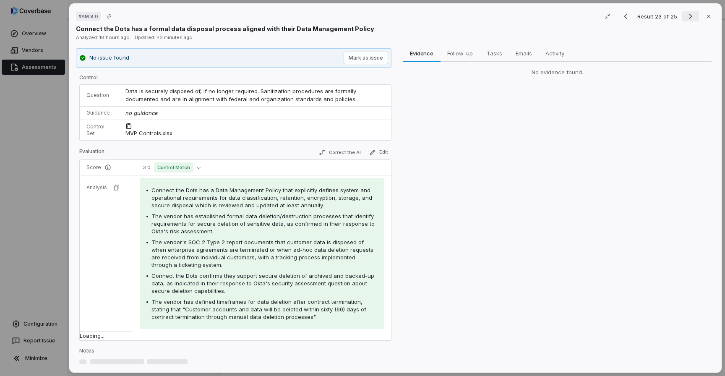
click at [687, 16] on icon "Next result" at bounding box center [691, 16] width 10 height 10
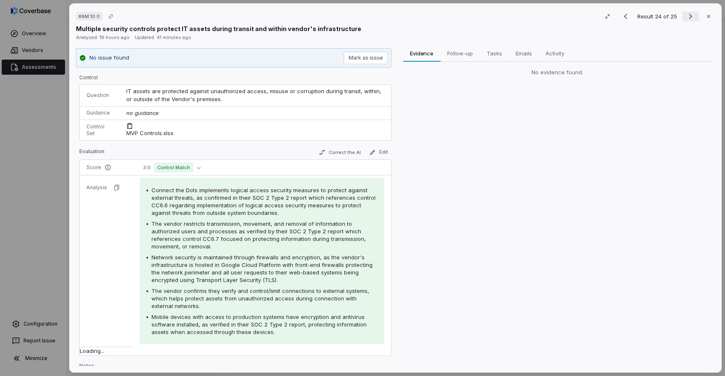
click at [687, 16] on icon "Next result" at bounding box center [691, 16] width 10 height 10
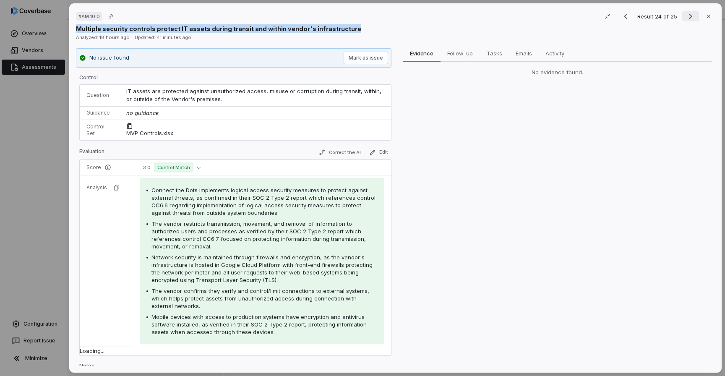
click at [687, 16] on div "Result 24 of 25 Close" at bounding box center [667, 16] width 98 height 13
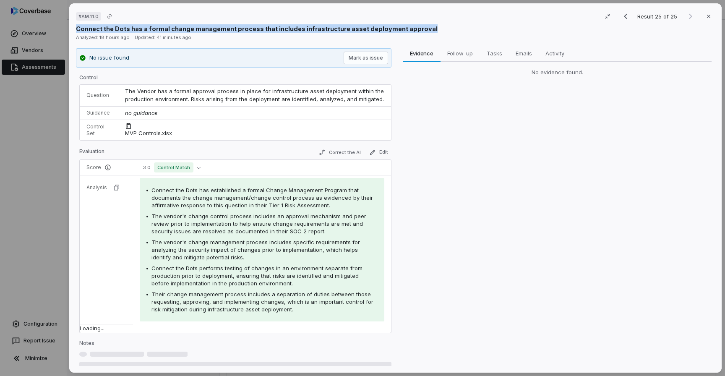
click at [687, 16] on div "Result 25 of 25 Close" at bounding box center [667, 16] width 98 height 13
click at [707, 15] on icon "button" at bounding box center [708, 16] width 3 height 3
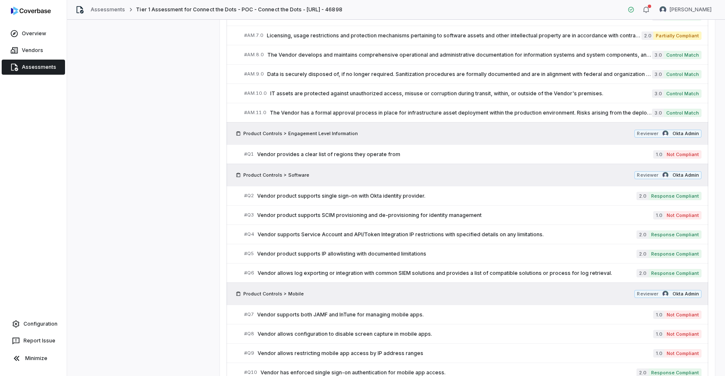
scroll to position [501, 0]
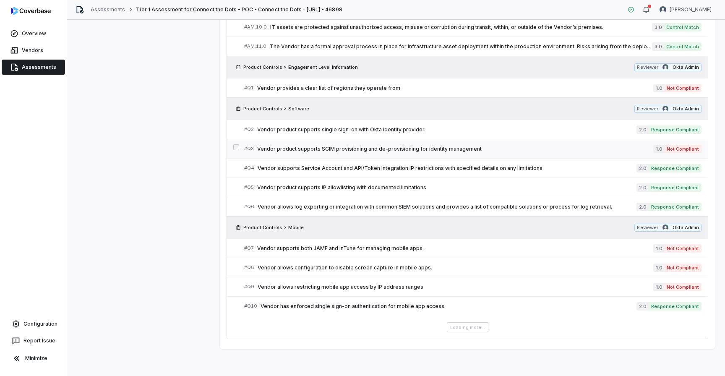
click at [502, 149] on span "Vendor product supports SCIM provisioning and de-provisioning for identity mana…" at bounding box center [455, 149] width 396 height 7
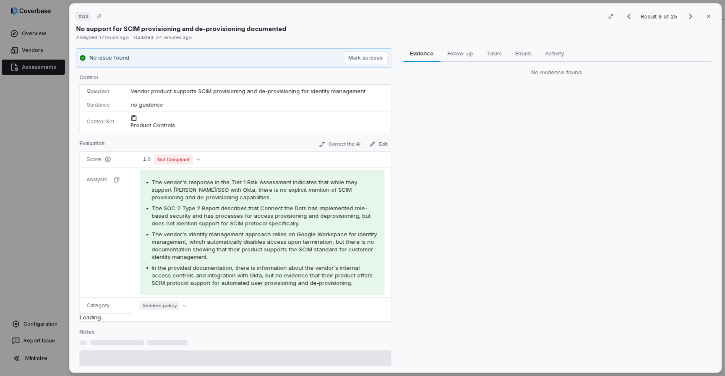
type textarea "*"
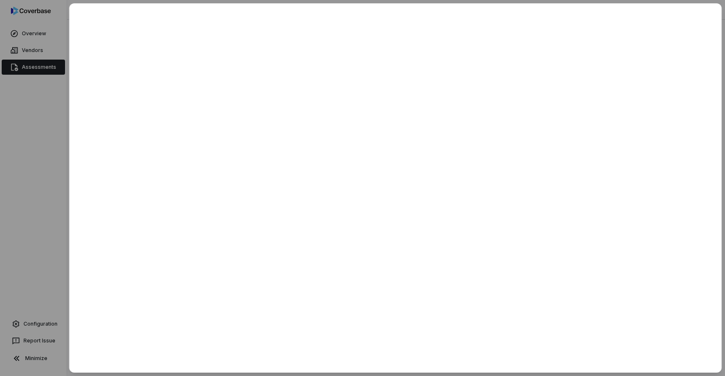
click at [38, 176] on div at bounding box center [362, 188] width 725 height 376
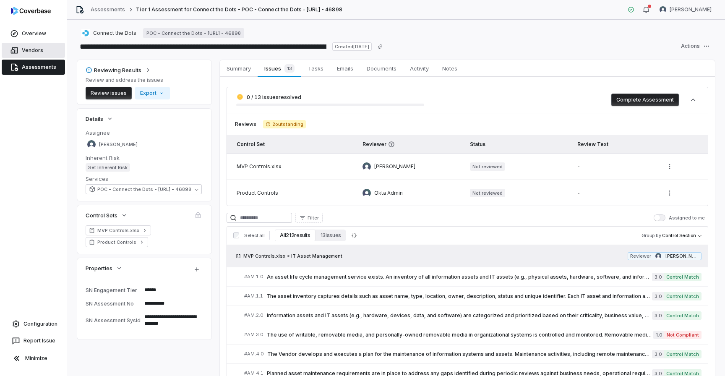
click at [40, 46] on link "Vendors" at bounding box center [33, 50] width 63 height 15
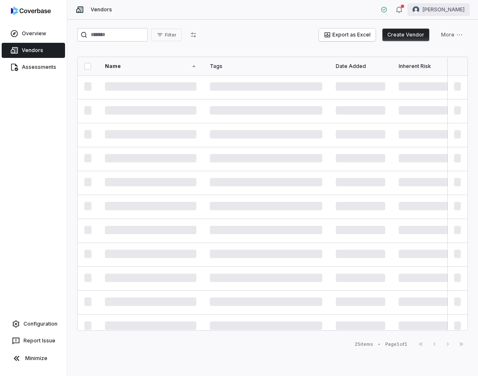
click at [425, 8] on html "Overview Vendors Assessments Configuration Report Issue Minimize Vendors Tomo M…" at bounding box center [239, 188] width 478 height 376
click at [329, 9] on html "Overview Vendors Assessments Configuration Report Issue Minimize Vendors Tomo M…" at bounding box center [239, 188] width 478 height 376
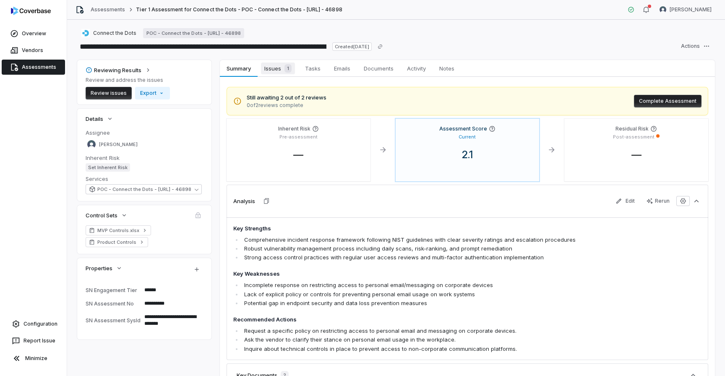
click at [280, 73] on span "Issues 1" at bounding box center [278, 69] width 34 height 12
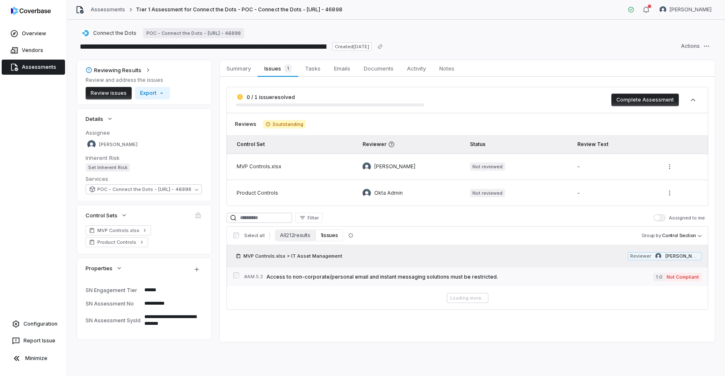
click at [293, 280] on span "Access to non-corporate/personal email and instant messaging solutions must be …" at bounding box center [460, 277] width 387 height 7
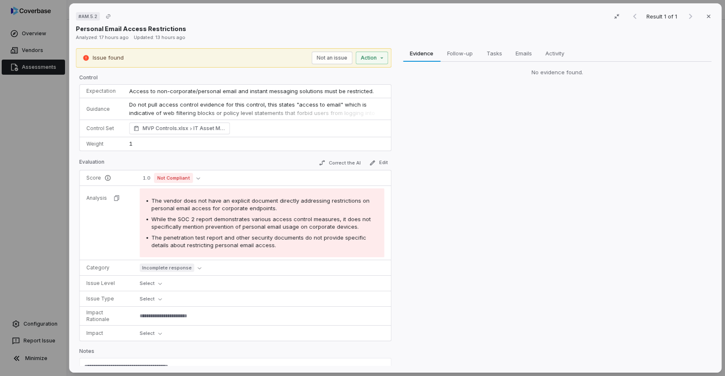
click at [23, 118] on div "# AM.5.2 Result 1 of 1 Close Personal Email Access Restrictions Analyzed: 17 ho…" at bounding box center [362, 188] width 725 height 376
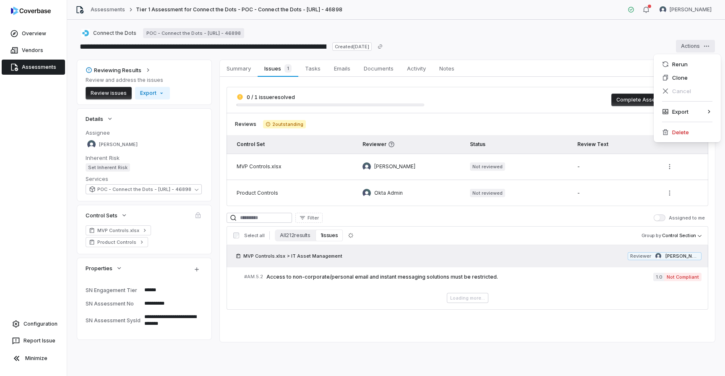
click at [712, 46] on html "**********" at bounding box center [362, 188] width 725 height 376
click at [702, 63] on div "Rerun" at bounding box center [687, 64] width 60 height 13
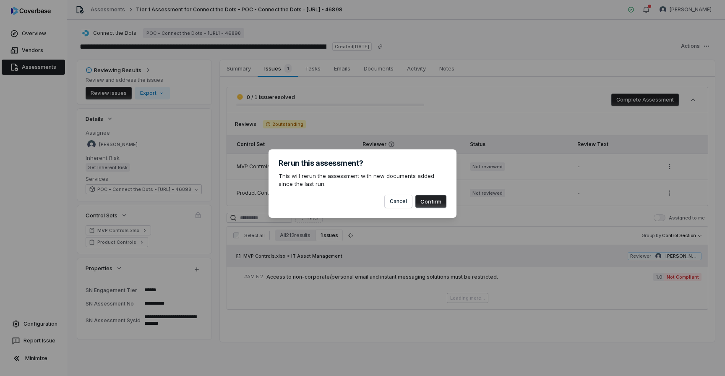
click at [424, 202] on button "Confirm" at bounding box center [431, 201] width 31 height 13
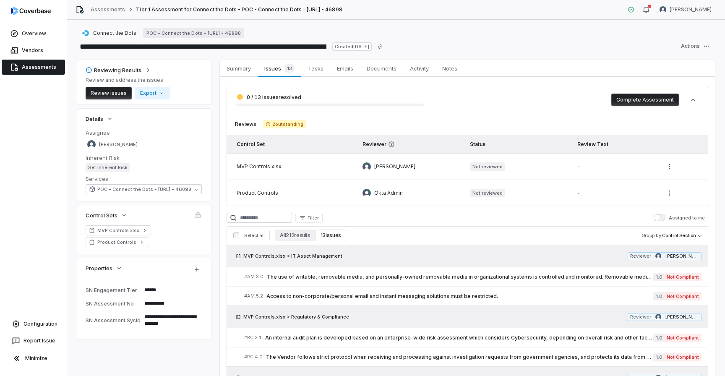
type textarea "*"
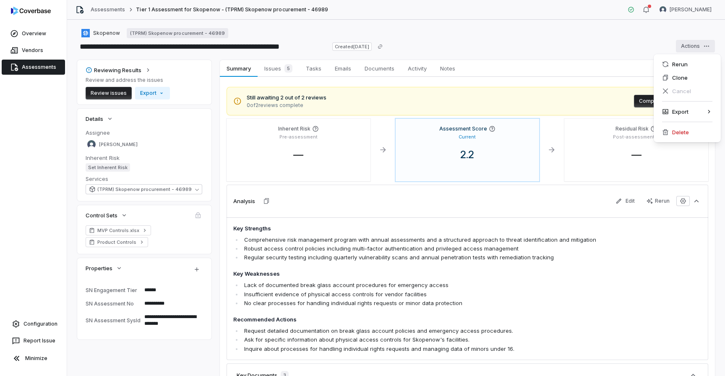
click at [700, 47] on html "**********" at bounding box center [362, 188] width 725 height 376
click at [698, 56] on div "Rerun Clone Cancel Export Delete" at bounding box center [687, 98] width 67 height 88
click at [698, 61] on div "Rerun" at bounding box center [687, 64] width 60 height 13
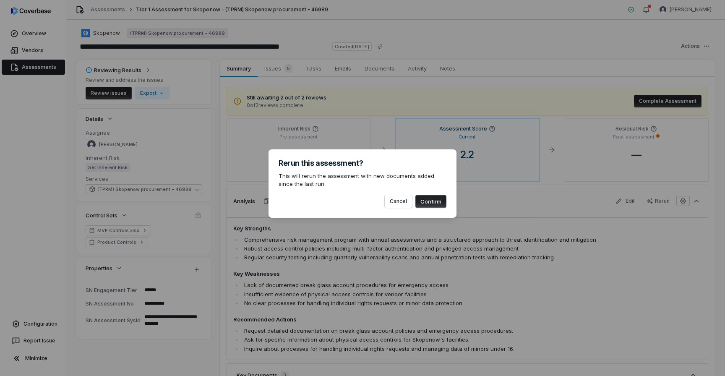
click at [429, 202] on button "Confirm" at bounding box center [431, 201] width 31 height 13
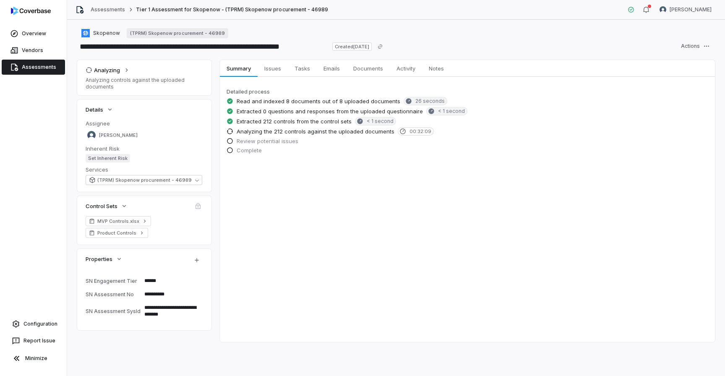
type textarea "*"
click at [244, 70] on span "Summary" at bounding box center [238, 68] width 31 height 11
click at [267, 69] on span "Issues" at bounding box center [273, 68] width 24 height 11
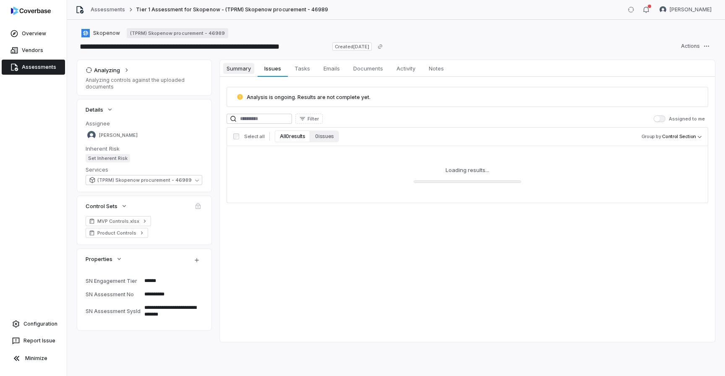
click at [247, 69] on span "Summary" at bounding box center [238, 68] width 31 height 11
type textarea "*"
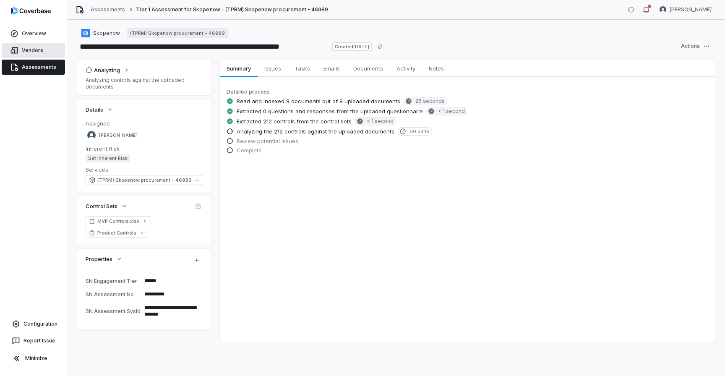
click at [46, 45] on link "Vendors" at bounding box center [33, 50] width 63 height 15
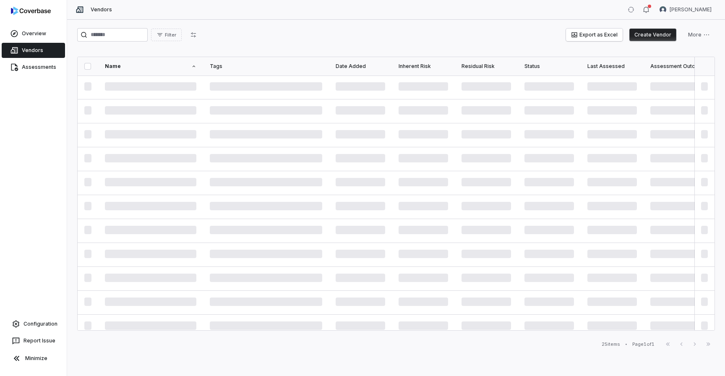
click at [45, 53] on link "Vendors" at bounding box center [33, 50] width 63 height 15
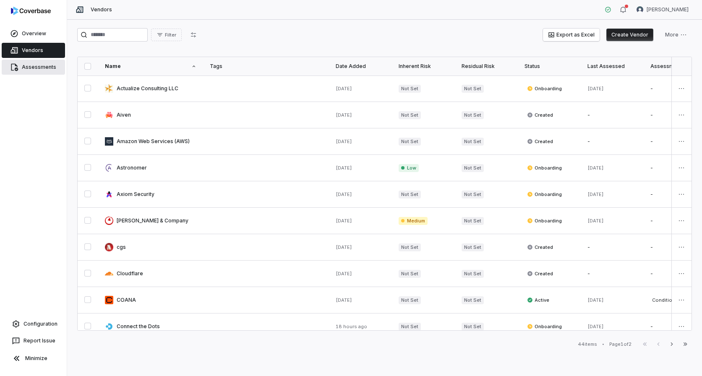
click at [51, 70] on link "Assessments" at bounding box center [33, 67] width 63 height 15
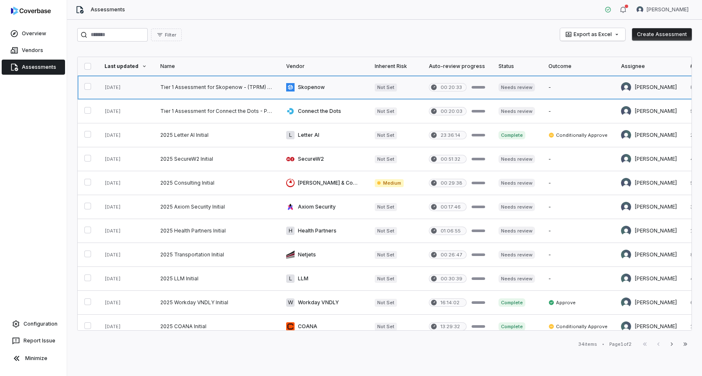
click at [222, 92] on link at bounding box center [217, 88] width 126 height 24
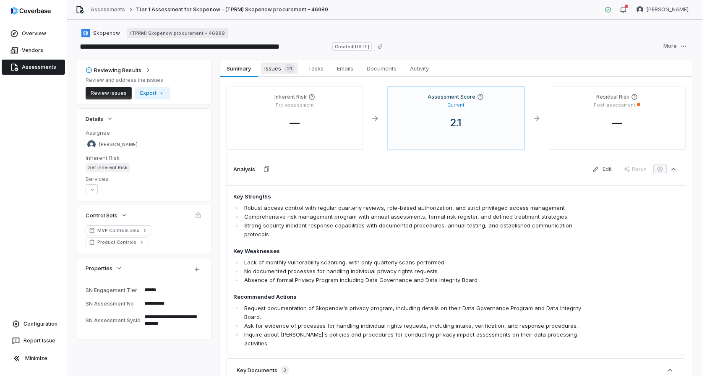
click at [270, 66] on span "Issues 21" at bounding box center [279, 69] width 37 height 12
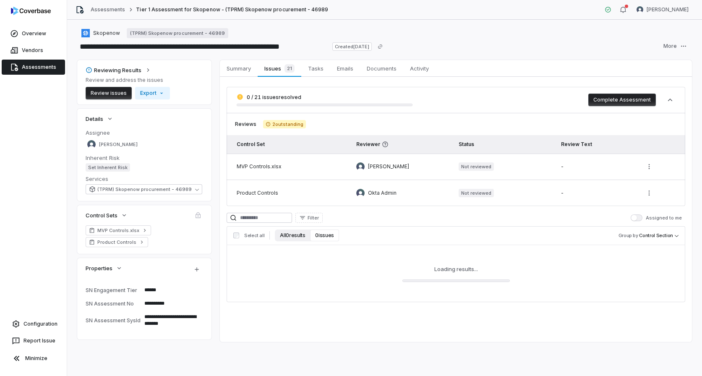
click at [295, 235] on button "All 0 results" at bounding box center [292, 236] width 35 height 12
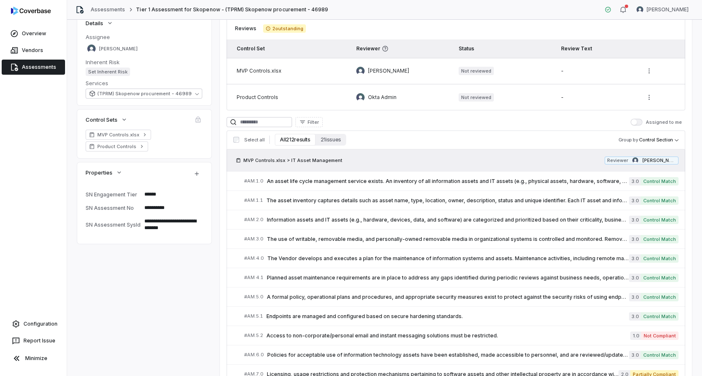
scroll to position [99, 0]
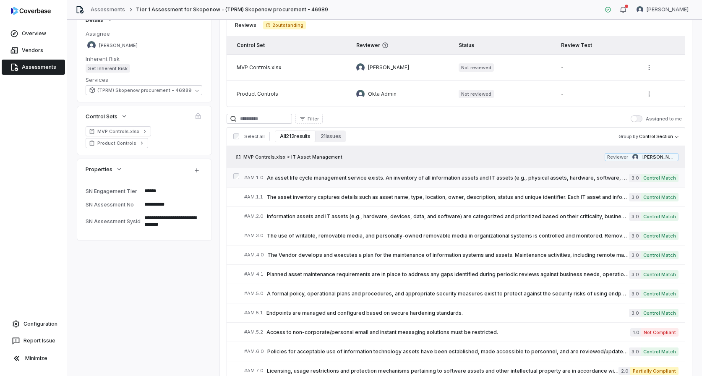
click at [424, 175] on span "An asset life cycle management service exists. An inventory of all information …" at bounding box center [448, 178] width 362 height 7
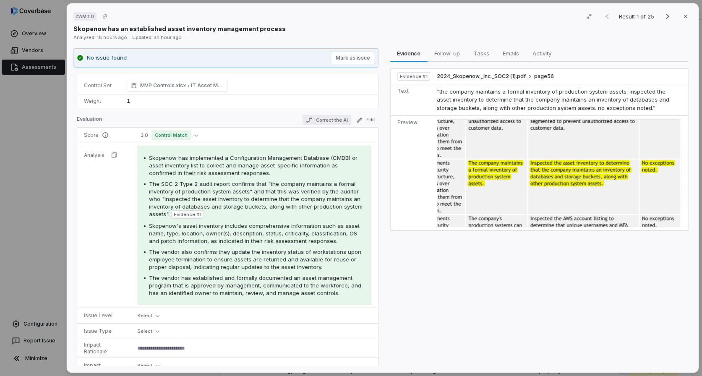
scroll to position [61, 0]
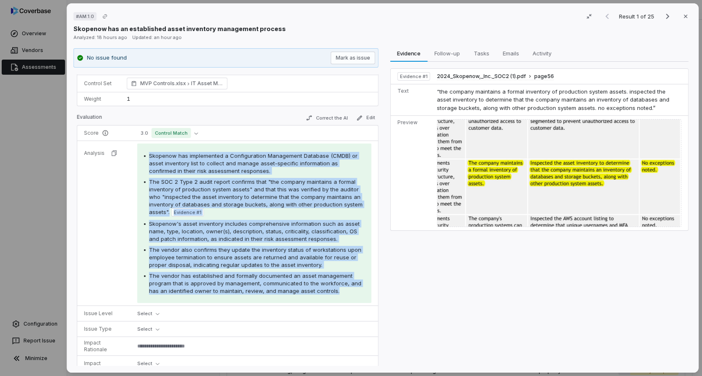
drag, startPoint x: 149, startPoint y: 155, endPoint x: 325, endPoint y: 302, distance: 229.2
click at [325, 302] on div "Skopenow has implemented a Configuration Management Database (CMDB) or asset in…" at bounding box center [254, 224] width 234 height 160
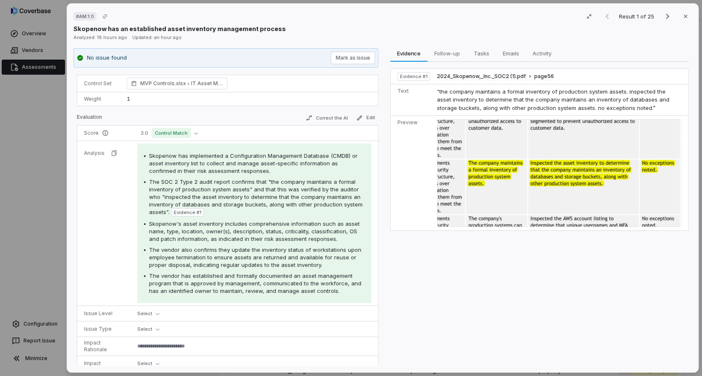
click at [36, 95] on div "# AM.1.0 Result 1 of 25 Close Skopenow has an established asset inventory manag…" at bounding box center [351, 188] width 702 height 376
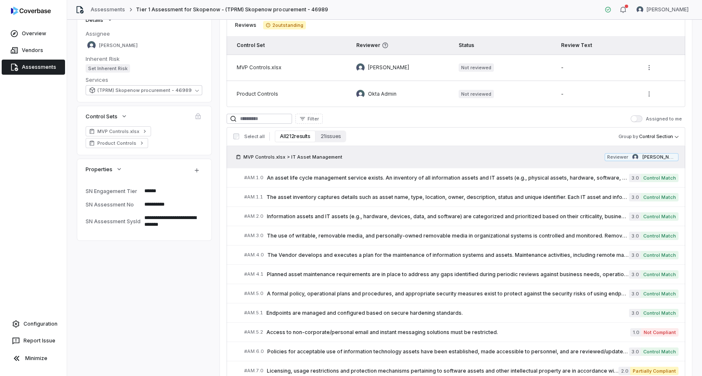
click at [46, 70] on link "Assessments" at bounding box center [33, 67] width 63 height 15
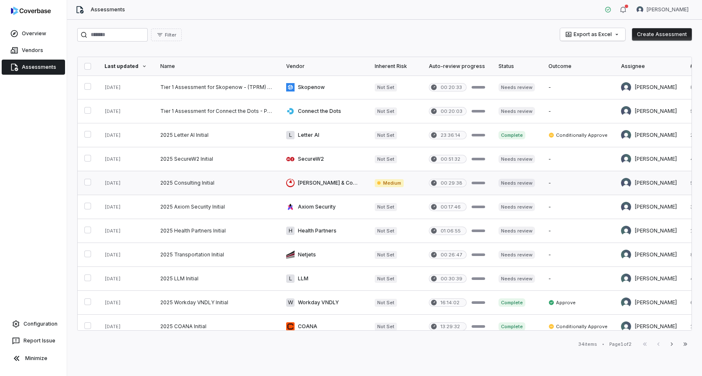
click at [225, 191] on link at bounding box center [217, 183] width 126 height 24
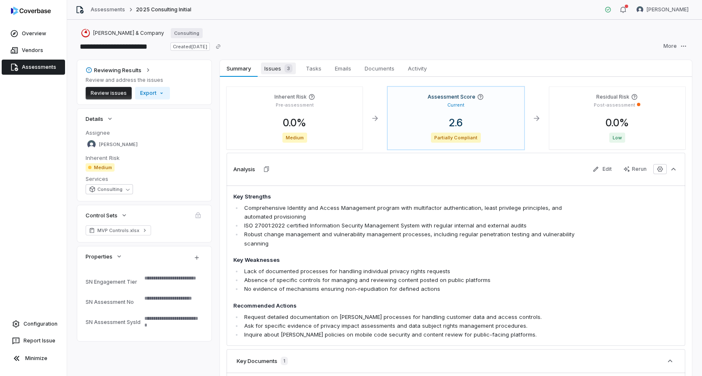
click at [279, 68] on span "Issues 3" at bounding box center [278, 69] width 35 height 12
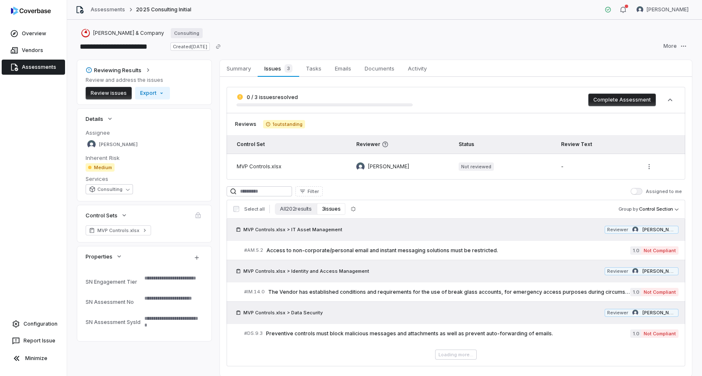
scroll to position [27, 0]
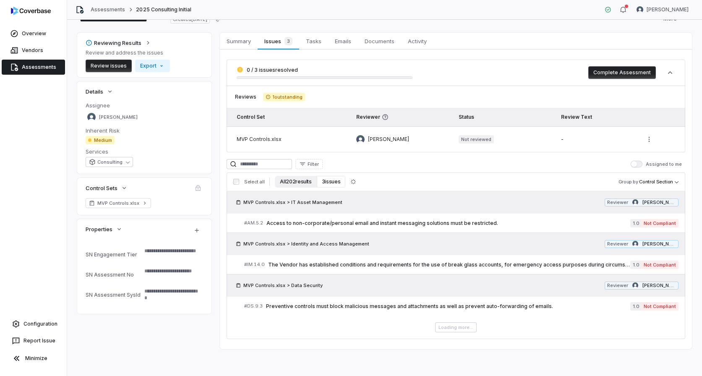
click at [298, 179] on button "All 202 results" at bounding box center [296, 182] width 42 height 12
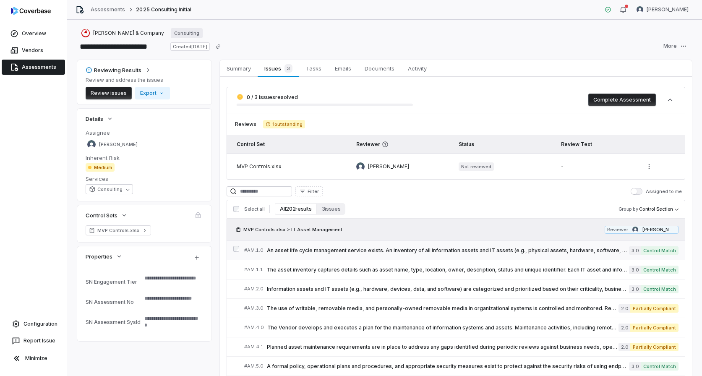
click at [314, 250] on span "An asset life cycle management service exists. An inventory of all information …" at bounding box center [448, 250] width 362 height 7
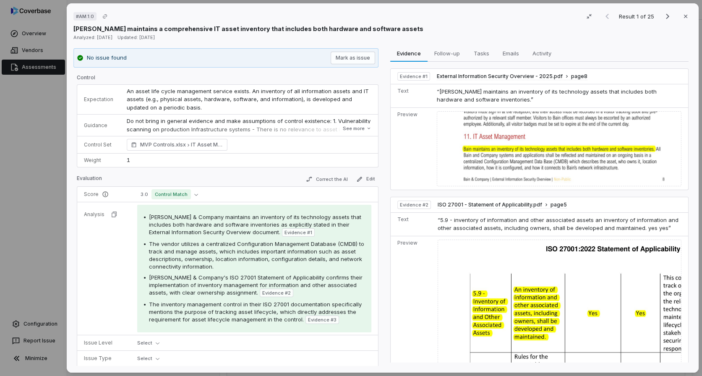
click at [44, 212] on div "# AM.1.0 Result 1 of 25 Close Bain maintains a comprehensive IT asset inventory…" at bounding box center [351, 188] width 702 height 376
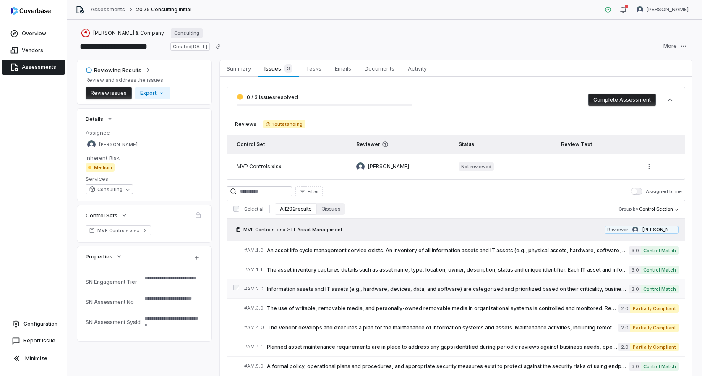
scroll to position [67, 0]
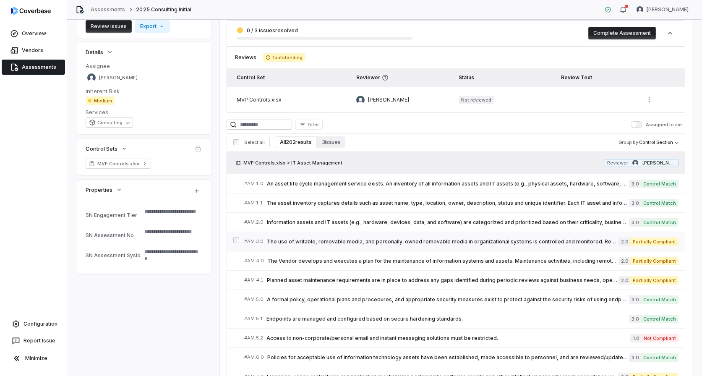
click at [355, 246] on link "# AM.3.0 The use of writable, removable media, and personally-owned removable m…" at bounding box center [461, 241] width 435 height 19
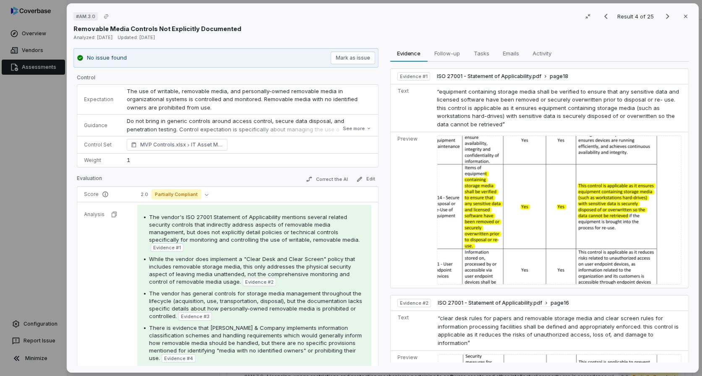
click at [46, 175] on div "# AM.3.0 Result 4 of 25 Close Removable Media Controls Not Explicitly Documente…" at bounding box center [351, 188] width 702 height 376
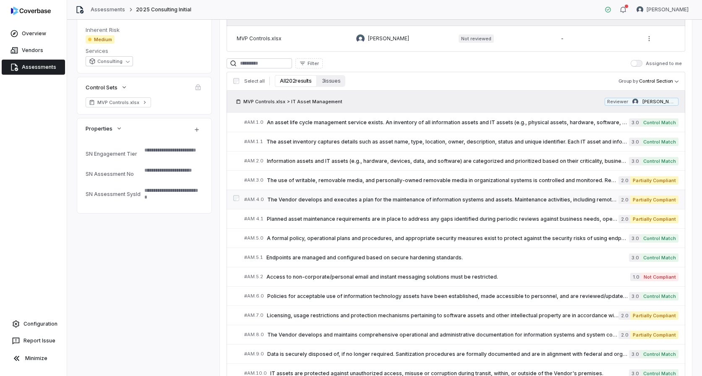
scroll to position [127, 0]
click at [327, 263] on link "# AM.5.1 Endpoints are managed and configured based on secure hardening standar…" at bounding box center [461, 258] width 435 height 19
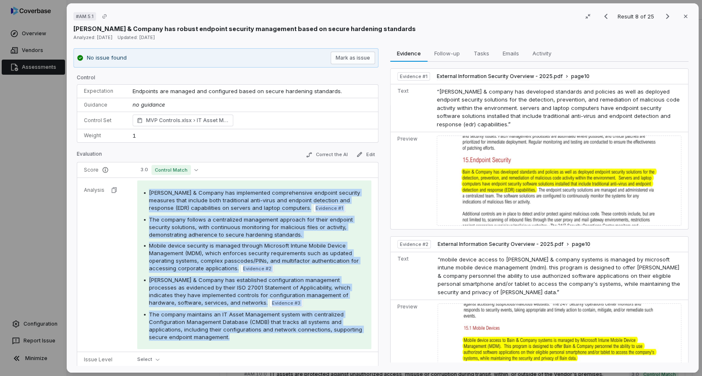
drag, startPoint x: 149, startPoint y: 189, endPoint x: 252, endPoint y: 338, distance: 181.0
click at [252, 338] on div "Bain & Company has implemented comprehensive endpoint security measures that in…" at bounding box center [254, 265] width 221 height 152
click at [164, 200] on span "Bain & Company has implemented comprehensive endpoint security measures that in…" at bounding box center [254, 200] width 211 height 22
drag, startPoint x: 148, startPoint y: 190, endPoint x: 259, endPoint y: 353, distance: 196.7
click at [259, 353] on tbody "Score 3.0 Control Match Analysis Bain & Company has implemented comprehensive e…" at bounding box center [227, 289] width 301 height 255
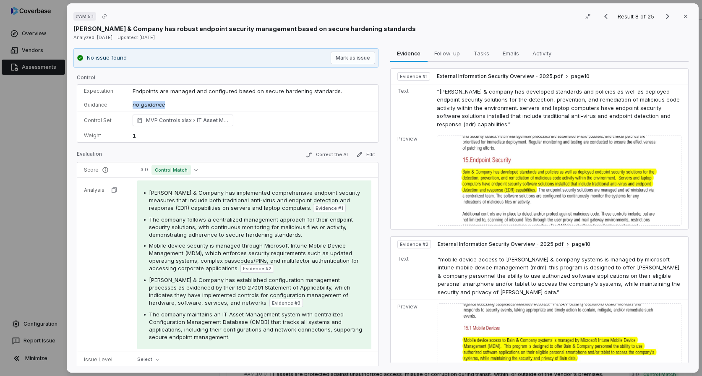
drag, startPoint x: 172, startPoint y: 105, endPoint x: 125, endPoint y: 105, distance: 47.4
click at [126, 105] on td "no guidance" at bounding box center [252, 105] width 252 height 14
click at [199, 171] on button "3.0 Control Match" at bounding box center [169, 170] width 64 height 10
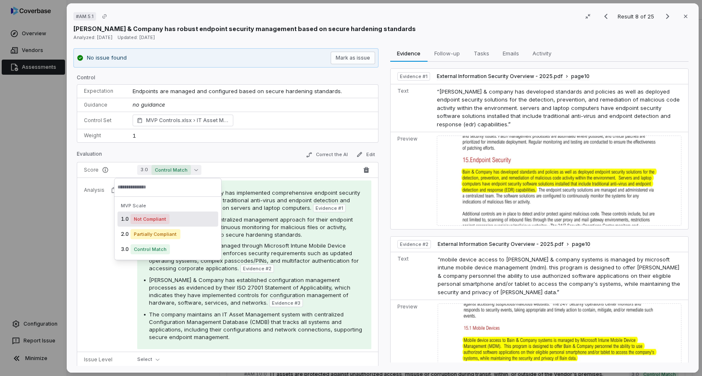
click at [233, 172] on span "3.0 Control Match" at bounding box center [247, 170] width 221 height 10
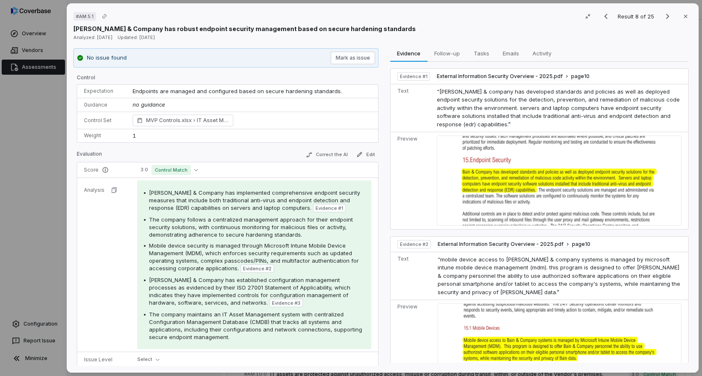
click at [36, 163] on div "# AM.5.1 Result 8 of 25 Close Bain & Company has robust endpoint security manag…" at bounding box center [351, 188] width 702 height 376
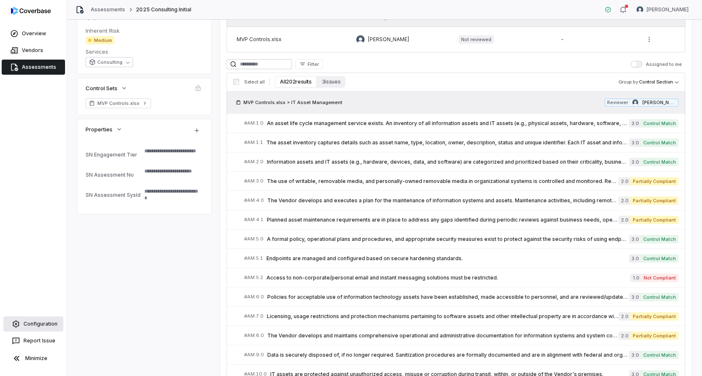
click at [42, 320] on link "Configuration" at bounding box center [33, 324] width 60 height 15
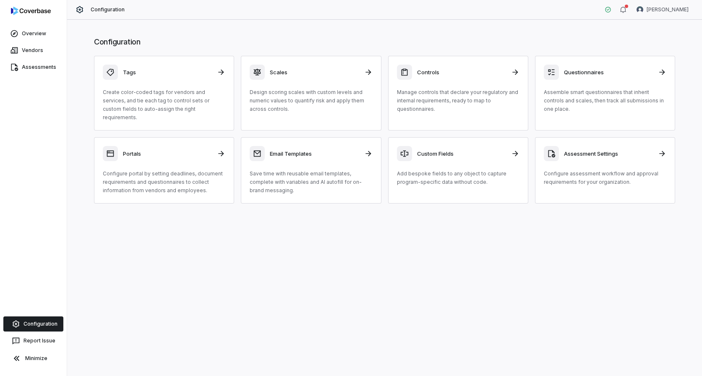
click at [319, 52] on div "Configuration Tags Create color-coded tags for vendors and services, and tie ea…" at bounding box center [384, 120] width 615 height 184
click at [319, 86] on div "Scales Design scoring scales with custom levels and numeric values to quantify …" at bounding box center [311, 89] width 123 height 49
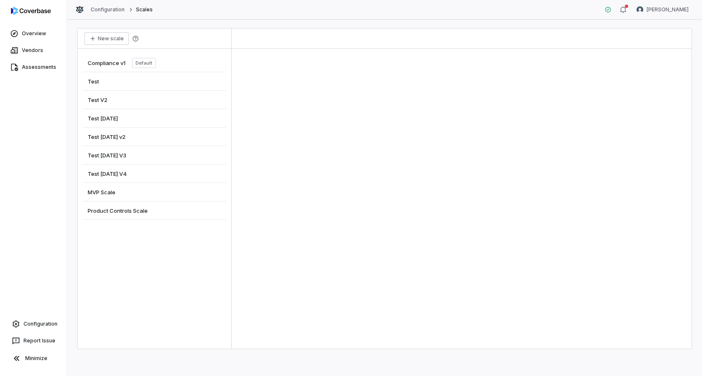
click at [151, 193] on div "MVP Scale" at bounding box center [155, 192] width 144 height 18
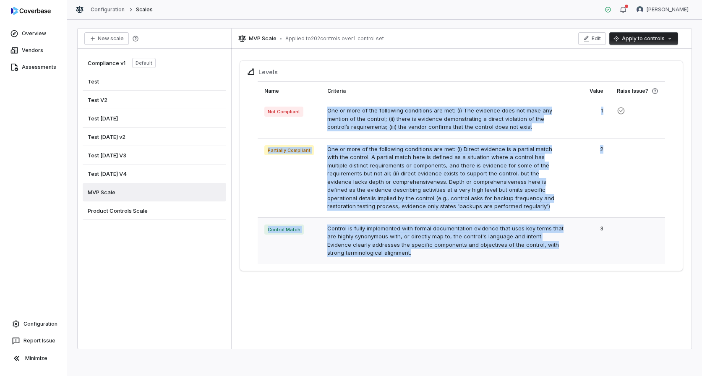
drag, startPoint x: 327, startPoint y: 110, endPoint x: 409, endPoint y: 258, distance: 169.3
click at [409, 258] on tbody "Not Compliant One or more of the following conditions are met: (i) The evidence…" at bounding box center [462, 182] width 408 height 164
click at [26, 71] on link "Assessments" at bounding box center [33, 67] width 63 height 15
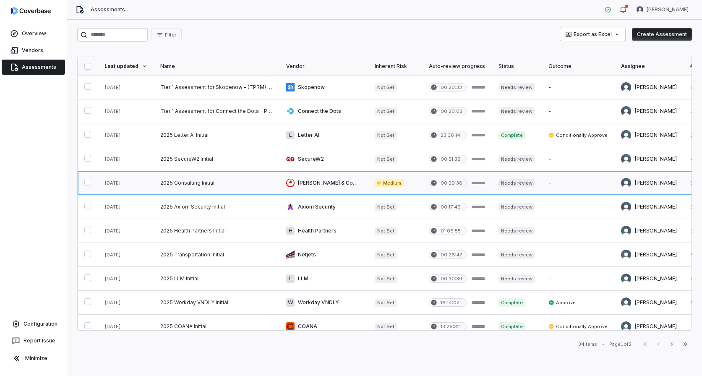
click at [187, 186] on link at bounding box center [217, 183] width 126 height 24
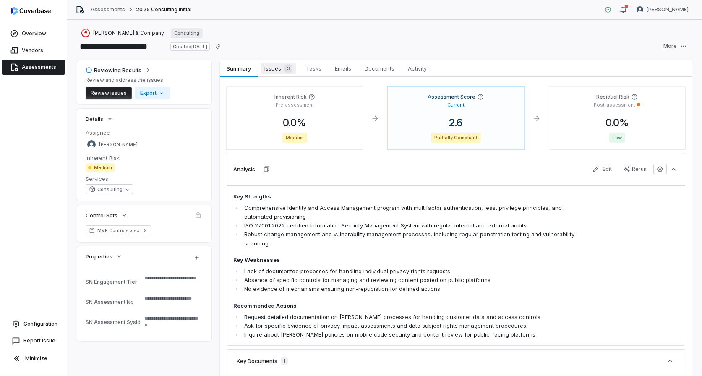
click at [277, 69] on span "Issues 3" at bounding box center [278, 69] width 35 height 12
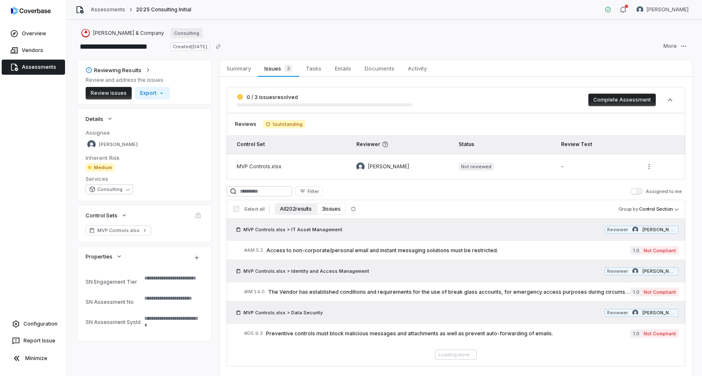
click at [288, 211] on button "All 202 results" at bounding box center [296, 209] width 42 height 12
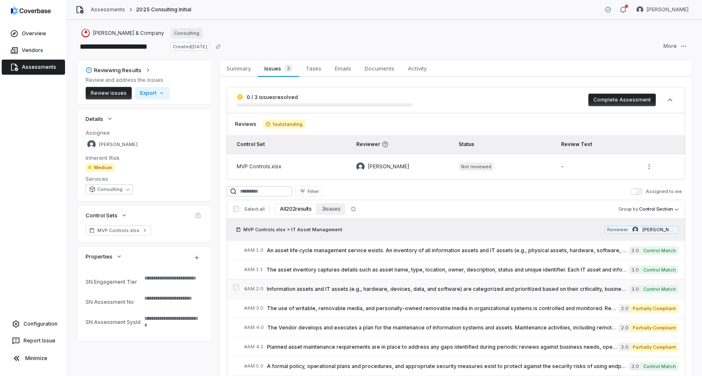
click at [303, 293] on div "# AM.2.0 Information assets and IT assets (e.g., hardware, devices, data, and s…" at bounding box center [436, 289] width 385 height 9
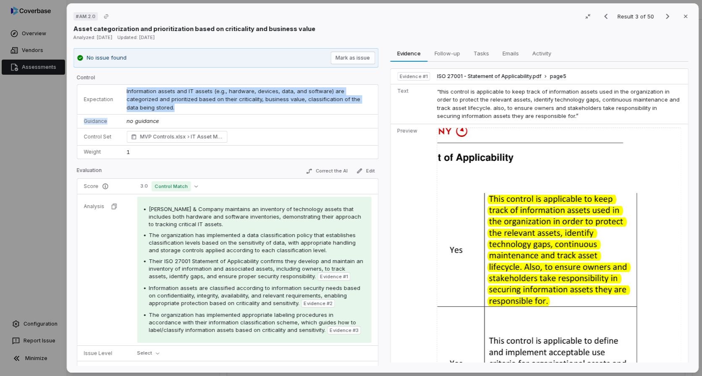
drag, startPoint x: 124, startPoint y: 90, endPoint x: 356, endPoint y: 109, distance: 232.5
click at [356, 109] on tbody "Expectation Information assets and IT assets (e.g., hardware, devices, data, an…" at bounding box center [227, 122] width 301 height 74
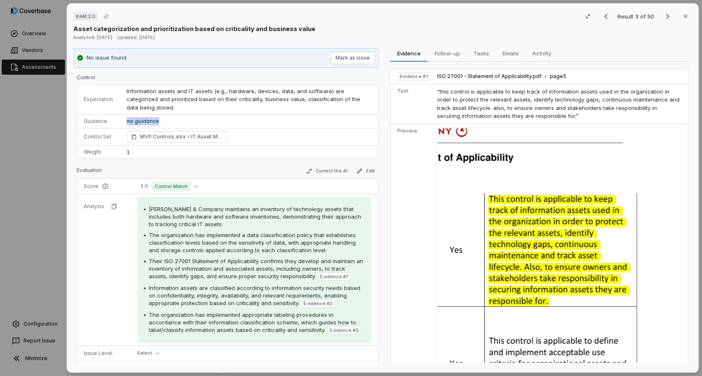
drag, startPoint x: 161, startPoint y: 113, endPoint x: 127, endPoint y: 113, distance: 34.4
click at [127, 115] on td "no guidance" at bounding box center [249, 122] width 258 height 14
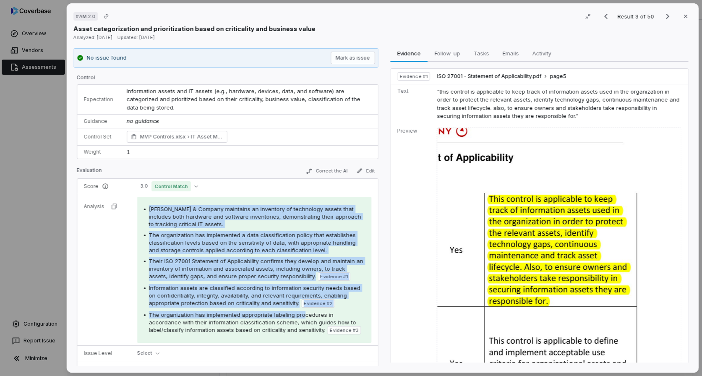
drag, startPoint x: 147, startPoint y: 199, endPoint x: 301, endPoint y: 306, distance: 188.4
click at [301, 306] on div "Bain & Company maintains an inventory of technology assets that includes both h…" at bounding box center [254, 269] width 221 height 129
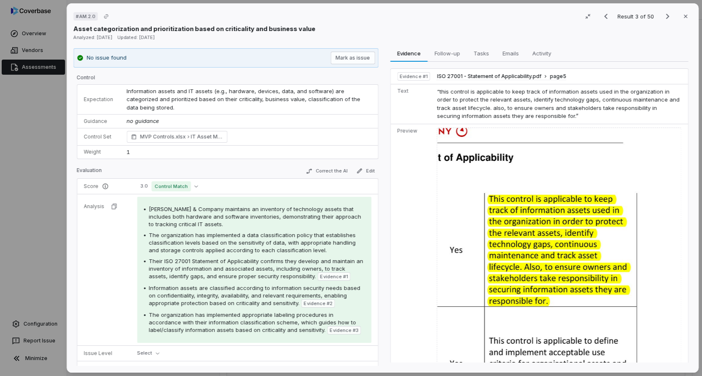
click at [161, 118] on td "no guidance" at bounding box center [249, 122] width 258 height 14
drag, startPoint x: 168, startPoint y: 112, endPoint x: 121, endPoint y: 113, distance: 46.6
click at [121, 115] on td "no guidance" at bounding box center [249, 122] width 258 height 14
click at [161, 115] on td "no guidance" at bounding box center [249, 122] width 258 height 14
drag, startPoint x: 126, startPoint y: 90, endPoint x: 147, endPoint y: 109, distance: 27.9
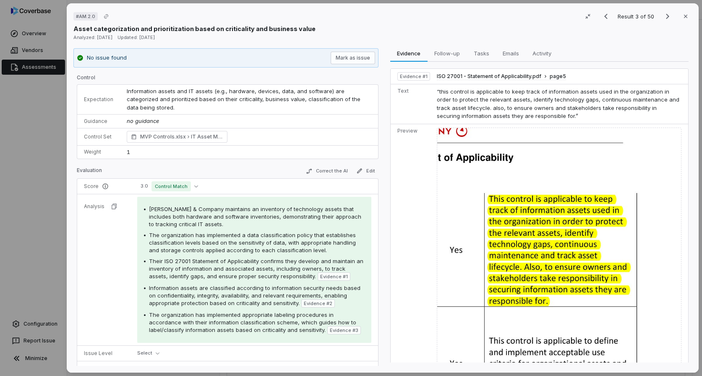
click at [147, 109] on tbody "Expectation Information assets and IT assets (e.g., hardware, devices, data, an…" at bounding box center [227, 122] width 301 height 74
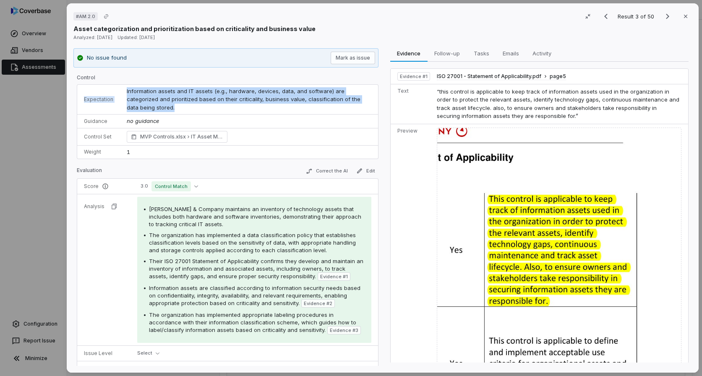
drag, startPoint x: 370, startPoint y: 100, endPoint x: 110, endPoint y: 89, distance: 260.6
click at [110, 89] on tr "Expectation Information assets and IT assets (e.g., hardware, devices, data, an…" at bounding box center [227, 100] width 301 height 30
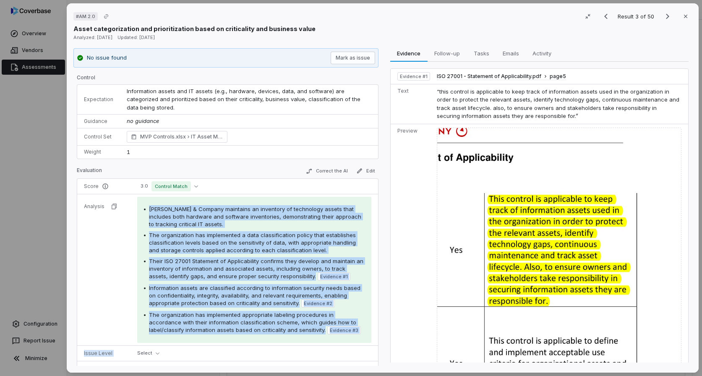
drag, startPoint x: 149, startPoint y: 200, endPoint x: 278, endPoint y: 342, distance: 191.4
click at [278, 342] on tbody "Score 3.0 Control Match Analysis Bain & Company maintains an inventory of techn…" at bounding box center [227, 295] width 301 height 232
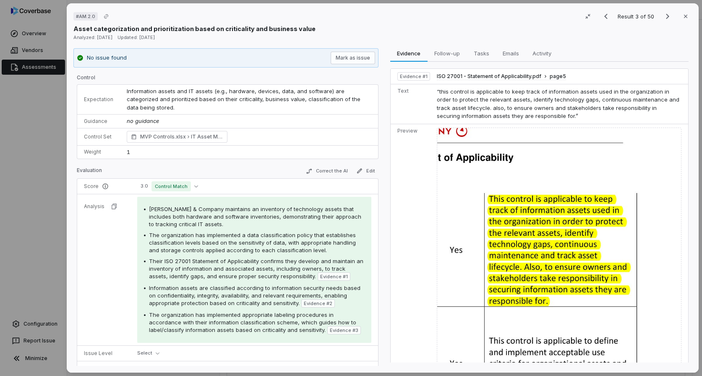
click at [245, 93] on span "Information assets and IT assets (e.g., hardware, devices, data, and software) …" at bounding box center [245, 99] width 236 height 23
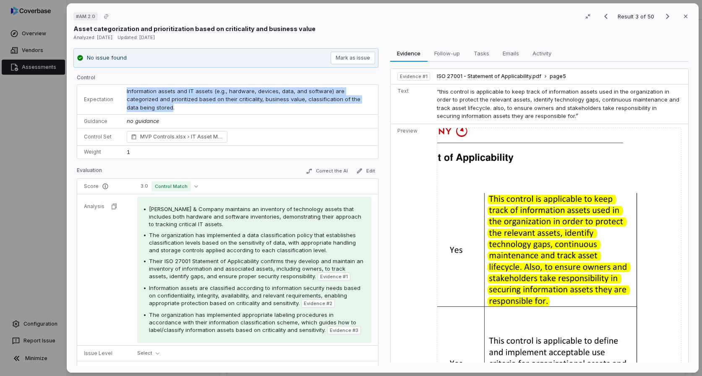
drag, startPoint x: 126, startPoint y: 90, endPoint x: 368, endPoint y: 100, distance: 242.0
click at [362, 100] on span "Information assets and IT assets (e.g., hardware, devices, data, and software) …" at bounding box center [245, 99] width 236 height 23
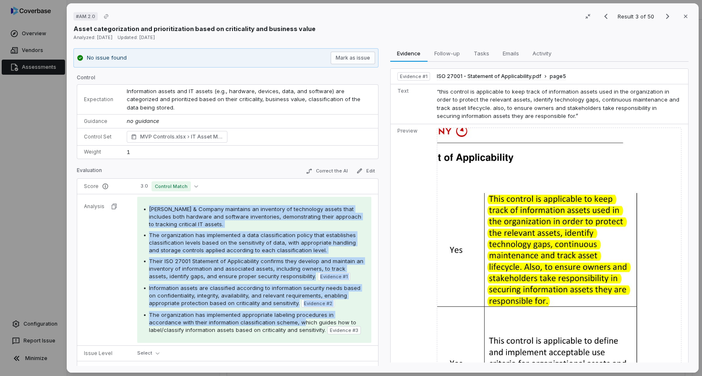
drag, startPoint x: 148, startPoint y: 199, endPoint x: 266, endPoint y: 314, distance: 164.5
click at [266, 314] on div "Bain & Company maintains an inventory of technology assets that includes both h…" at bounding box center [254, 269] width 221 height 129
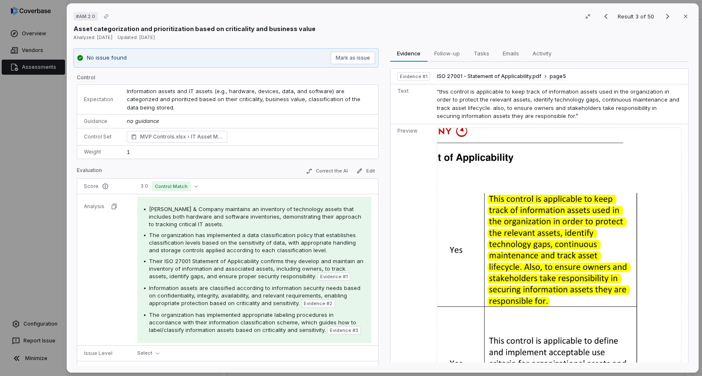
click at [217, 79] on p "Control" at bounding box center [228, 79] width 302 height 10
click at [24, 139] on div "# AM.2.0 Result 3 of 50 Close Asset categorization and prioritization based on …" at bounding box center [351, 188] width 702 height 376
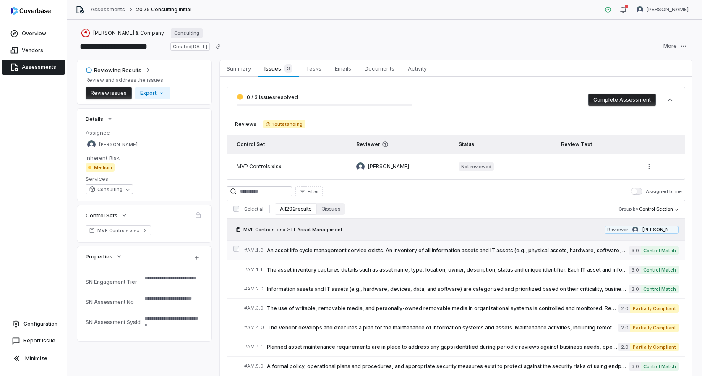
click at [298, 256] on link "# AM.1.0 An asset life cycle management service exists. An inventory of all inf…" at bounding box center [461, 250] width 435 height 19
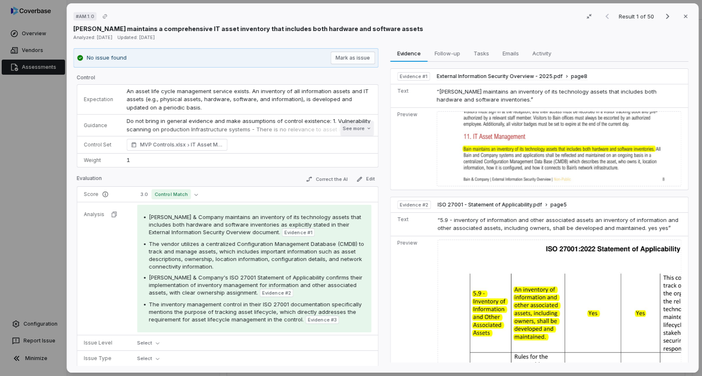
click at [351, 126] on button "See more" at bounding box center [357, 128] width 34 height 15
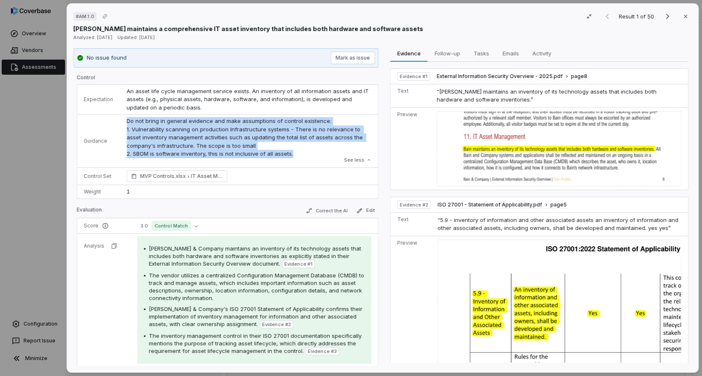
drag, startPoint x: 126, startPoint y: 121, endPoint x: 274, endPoint y: 160, distance: 152.7
click at [274, 160] on div "Do not bring in general evidence and make assumptions of control existence: 1. …" at bounding box center [249, 141] width 245 height 48
drag, startPoint x: 125, startPoint y: 89, endPoint x: 181, endPoint y: 110, distance: 60.3
click at [181, 110] on td "An asset life cycle management service exists. An inventory of all information …" at bounding box center [249, 100] width 258 height 30
type textarea "*"
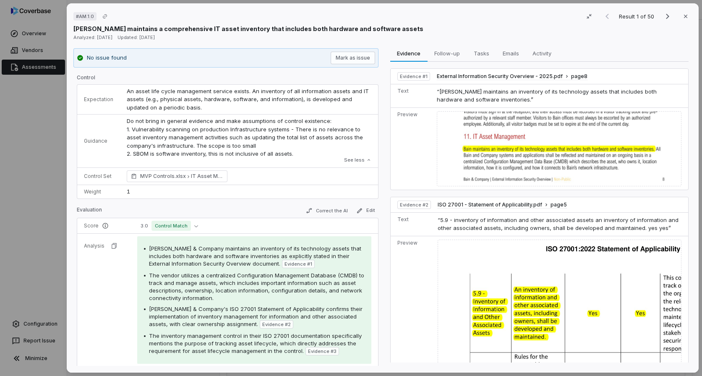
click at [32, 147] on div "# AM.1.0 Result 1 of 50 Close Bain maintains a comprehensive IT asset inventory…" at bounding box center [351, 188] width 702 height 376
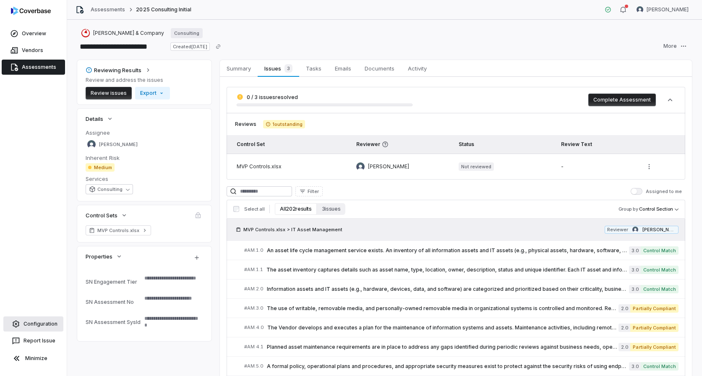
click at [29, 327] on link "Configuration" at bounding box center [33, 324] width 60 height 15
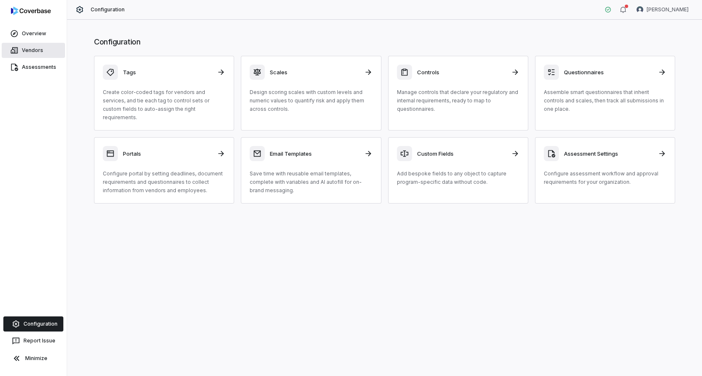
click at [45, 49] on link "Vendors" at bounding box center [33, 50] width 63 height 15
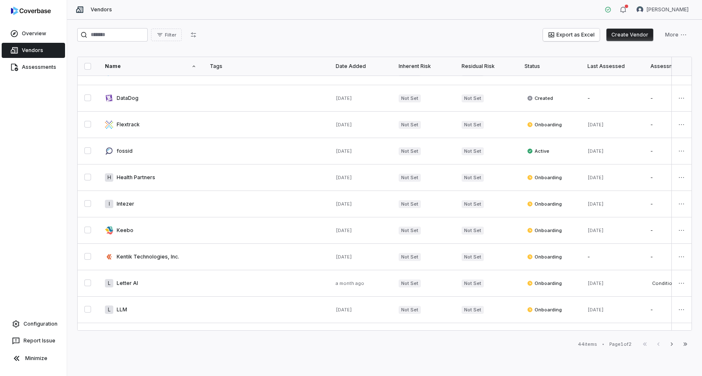
scroll to position [406, 0]
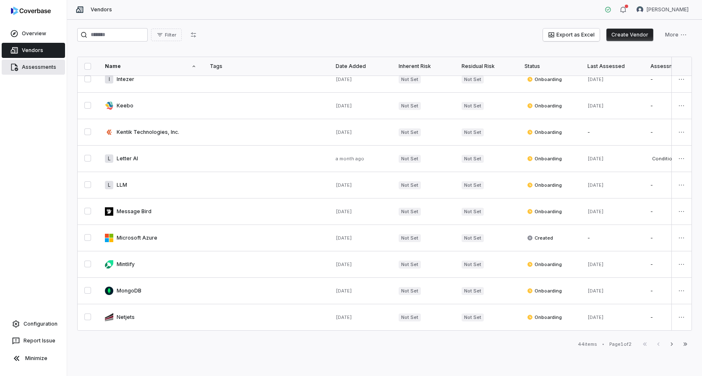
click at [35, 62] on link "Assessments" at bounding box center [33, 67] width 63 height 15
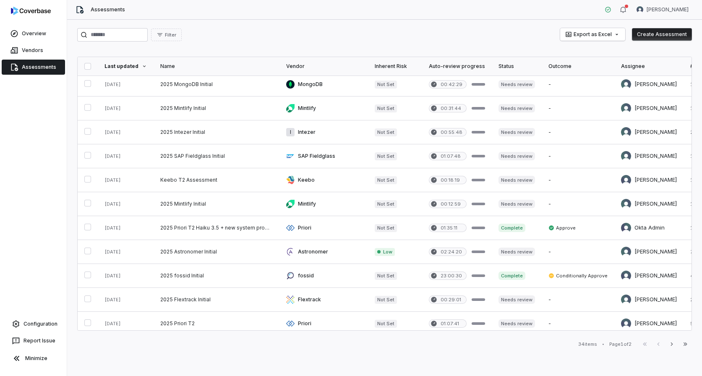
scroll to position [343, 0]
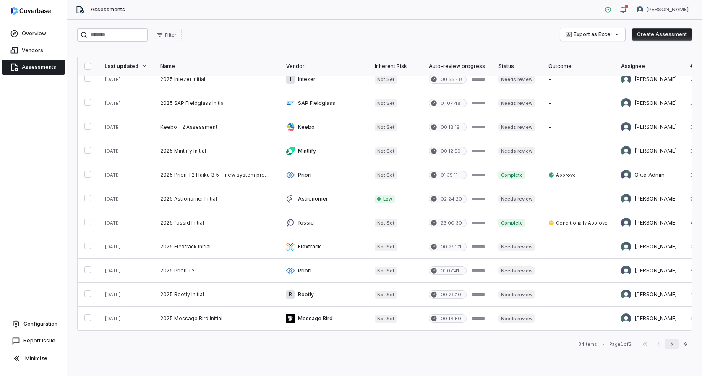
click at [478, 343] on icon "button" at bounding box center [672, 344] width 7 height 7
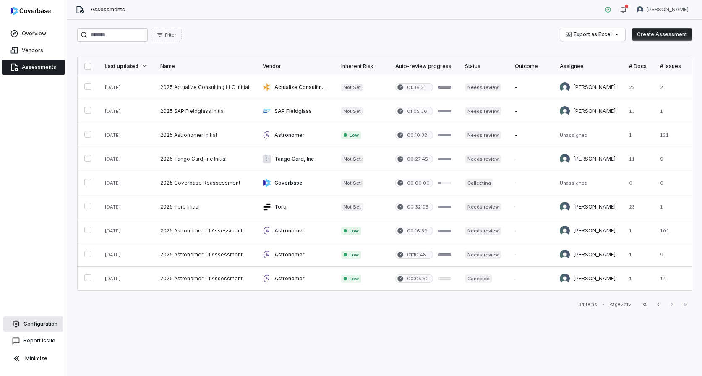
click at [47, 322] on link "Configuration" at bounding box center [33, 324] width 60 height 15
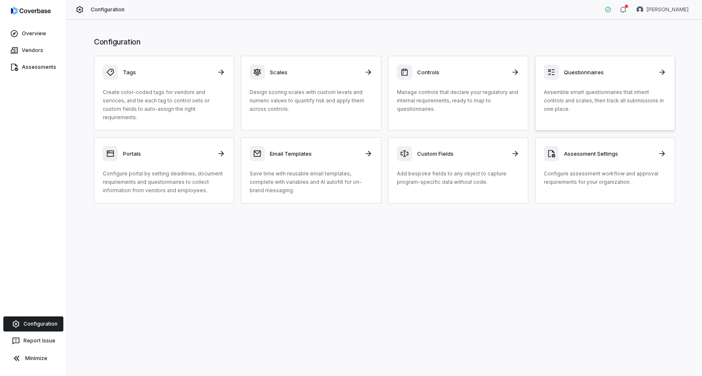
click at [478, 94] on p "Assemble smart questionnaires that inherit controls and scales, then track all …" at bounding box center [605, 100] width 123 height 25
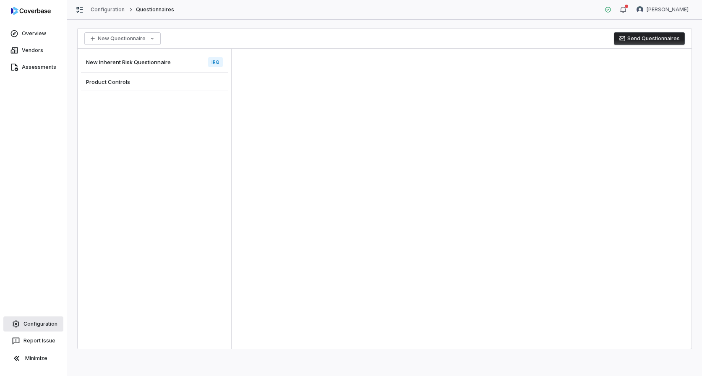
click at [51, 320] on link "Configuration" at bounding box center [33, 324] width 60 height 15
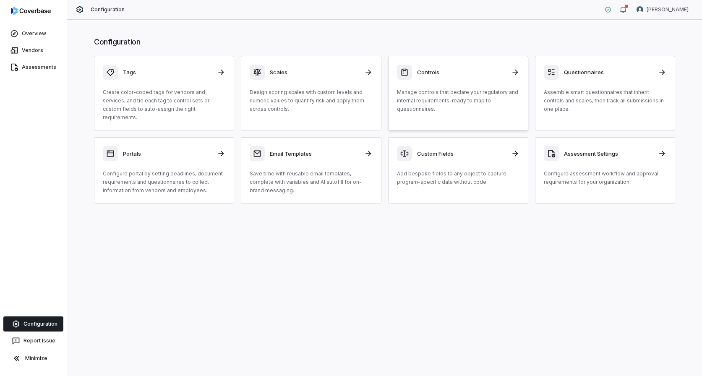
click at [436, 93] on p "Manage controls that declare your regulatory and internal requirements, ready t…" at bounding box center [458, 100] width 123 height 25
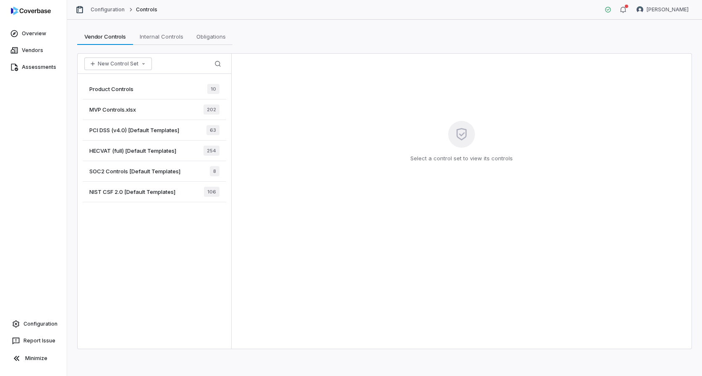
click at [148, 110] on div "MVP Controls.xlsx 202" at bounding box center [155, 109] width 144 height 21
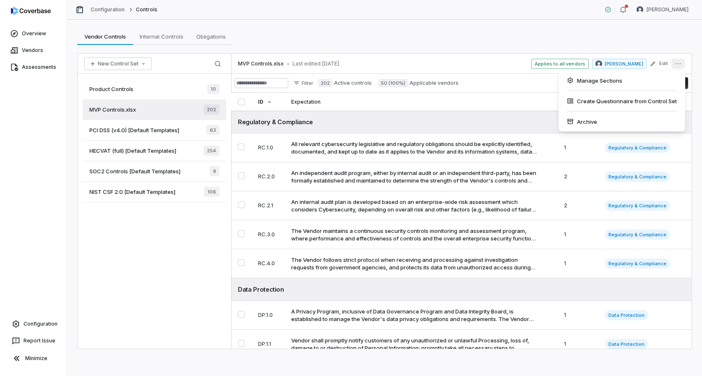
click at [478, 62] on icon "More actions" at bounding box center [678, 63] width 7 height 7
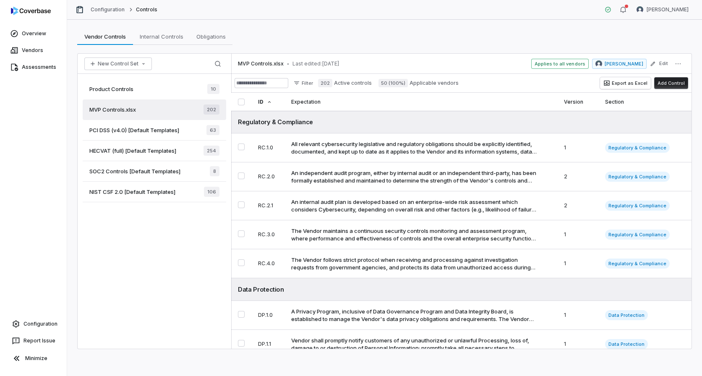
click at [478, 40] on div "Vendor Controls Vendor Controls Internal Controls Internal Controls Obligations…" at bounding box center [384, 36] width 615 height 17
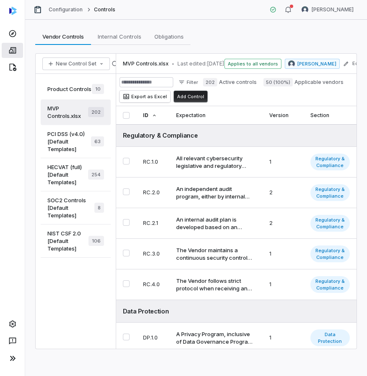
click at [18, 51] on link at bounding box center [12, 50] width 21 height 15
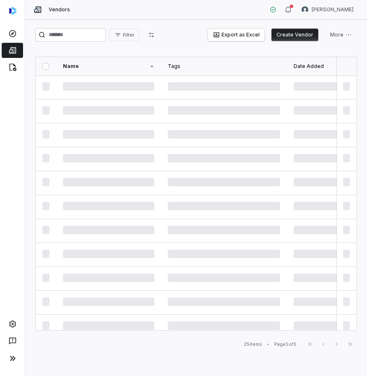
click at [23, 21] on div at bounding box center [12, 12] width 25 height 25
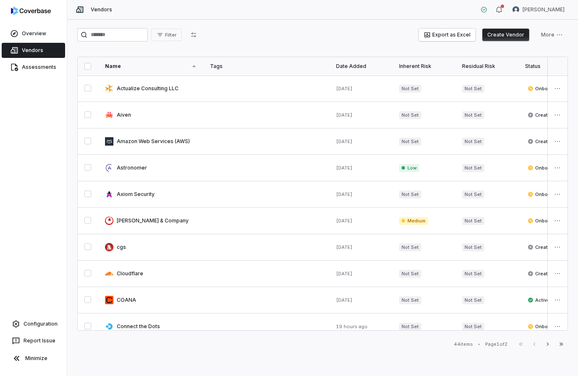
click at [33, 52] on link "Vendors" at bounding box center [33, 50] width 63 height 15
click at [39, 70] on link "Assessments" at bounding box center [33, 67] width 63 height 15
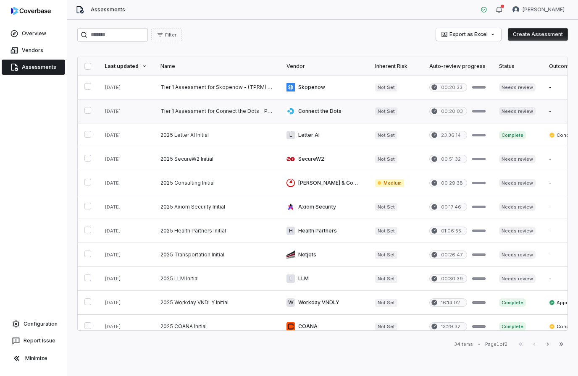
click at [90, 110] on button "button" at bounding box center [87, 110] width 7 height 7
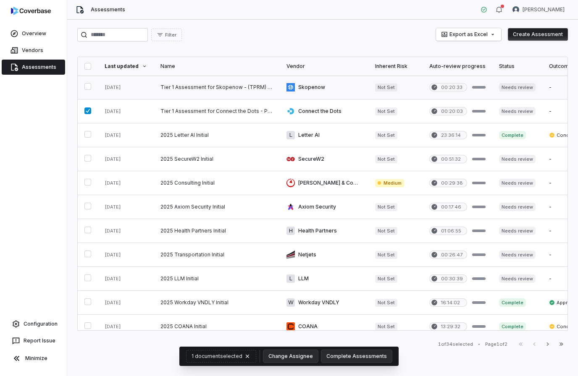
click at [88, 86] on button "button" at bounding box center [87, 86] width 7 height 7
type button "on"
click at [171, 110] on link at bounding box center [217, 111] width 126 height 24
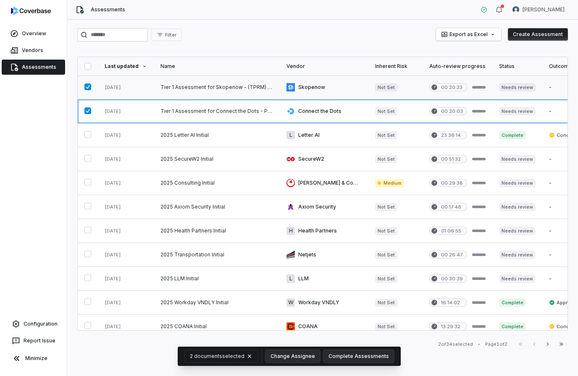
click at [184, 95] on link at bounding box center [217, 88] width 126 height 24
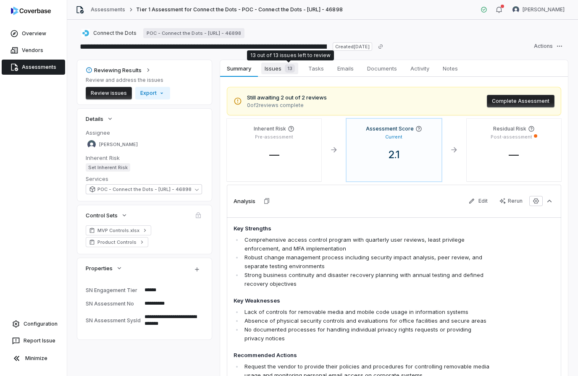
click at [281, 72] on span "Issues 13" at bounding box center [279, 69] width 37 height 12
type textarea "*"
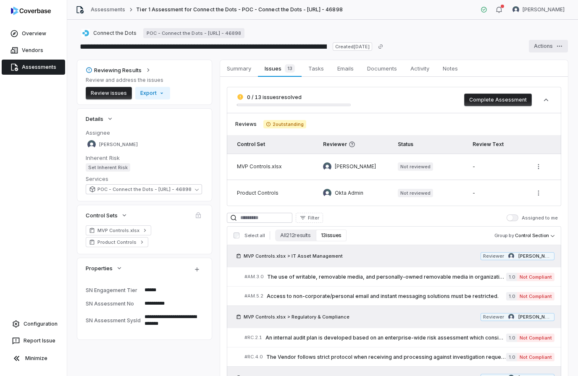
click at [563, 47] on html "**********" at bounding box center [289, 188] width 578 height 376
click at [537, 130] on div "Delete" at bounding box center [540, 132] width 60 height 13
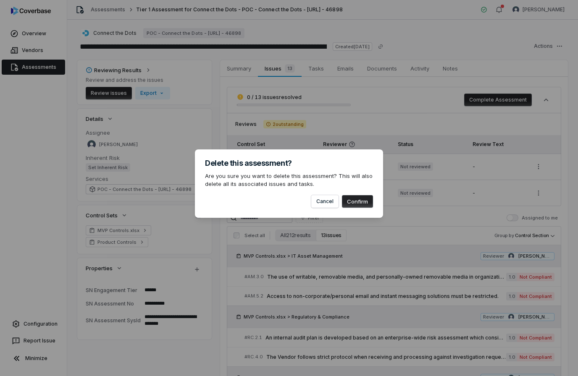
click at [363, 205] on button "Confirm" at bounding box center [357, 201] width 31 height 13
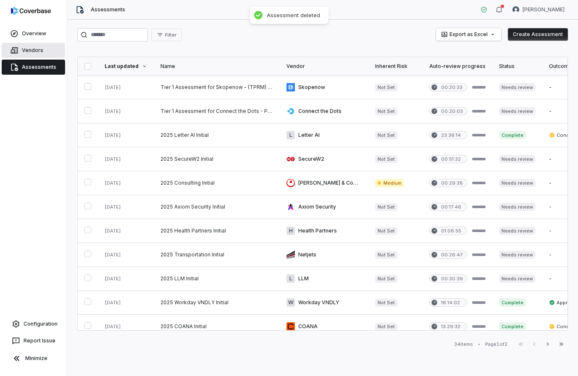
click at [27, 50] on link "Vendors" at bounding box center [33, 50] width 63 height 15
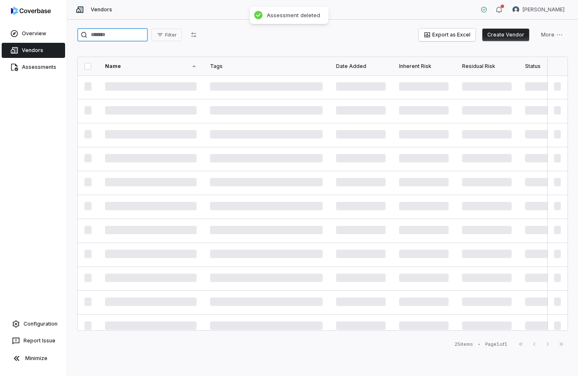
click at [94, 31] on input "search" at bounding box center [112, 34] width 71 height 13
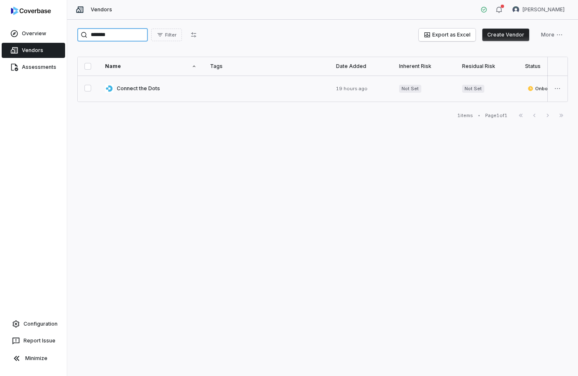
type input "*******"
click at [144, 88] on link at bounding box center [150, 89] width 105 height 26
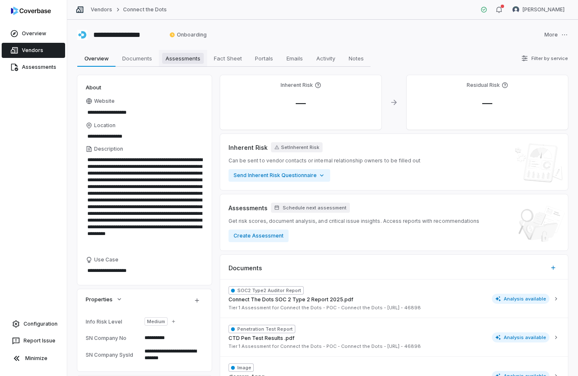
click at [178, 63] on span "Assessments" at bounding box center [183, 58] width 42 height 11
type textarea "*"
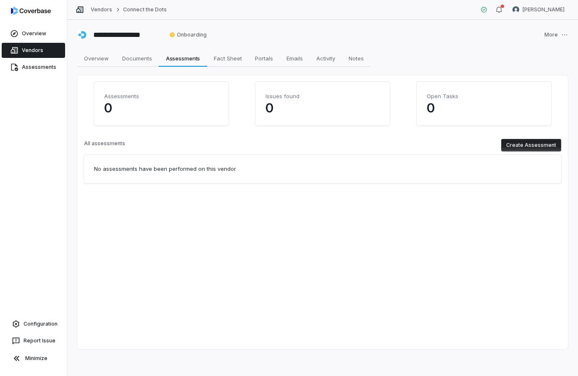
click at [521, 144] on button "Create Assessment" at bounding box center [531, 145] width 60 height 13
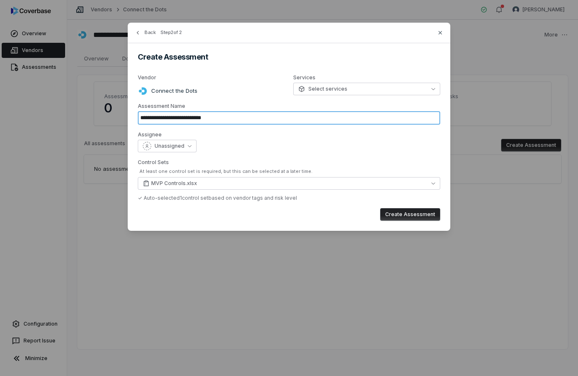
click at [226, 118] on input "**********" at bounding box center [289, 117] width 302 height 13
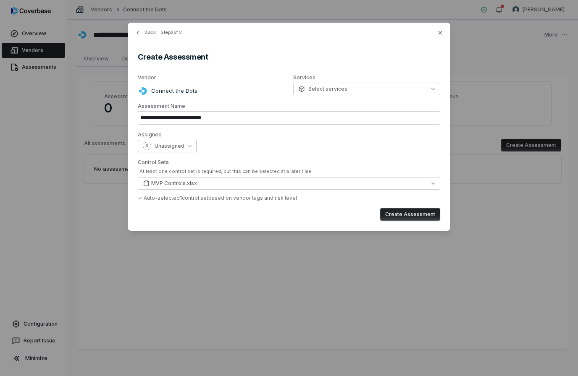
click at [175, 147] on span "Unassigned" at bounding box center [169, 146] width 30 height 7
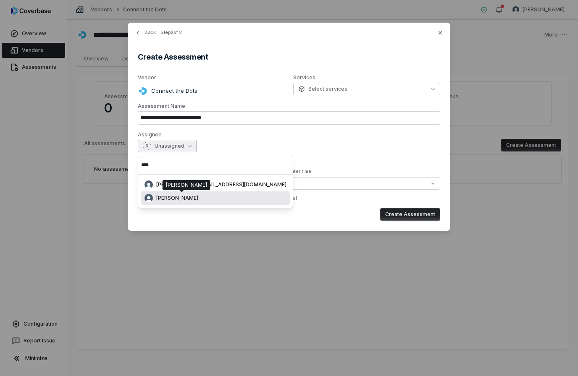
type input "****"
click at [173, 202] on div "[PERSON_NAME]" at bounding box center [215, 198] width 142 height 8
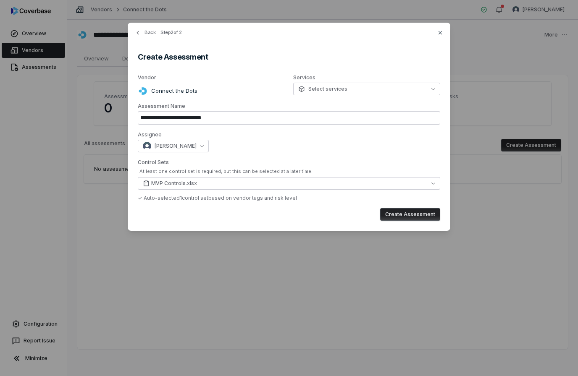
click at [230, 167] on div "Control Sets At least one control set is required, but this can be selected at …" at bounding box center [289, 180] width 302 height 42
click at [329, 183] on button "MVP Controls.xlsx" at bounding box center [289, 183] width 302 height 13
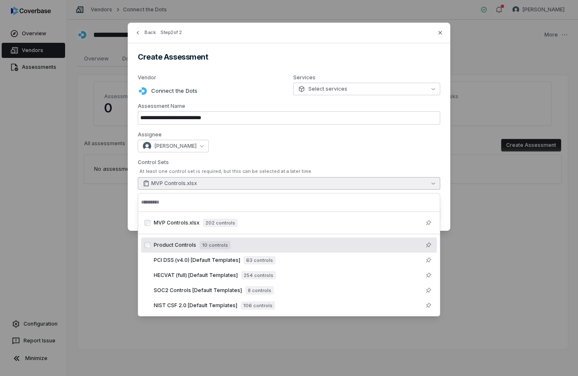
click at [273, 240] on div "Product Controls 10 controls" at bounding box center [294, 245] width 280 height 10
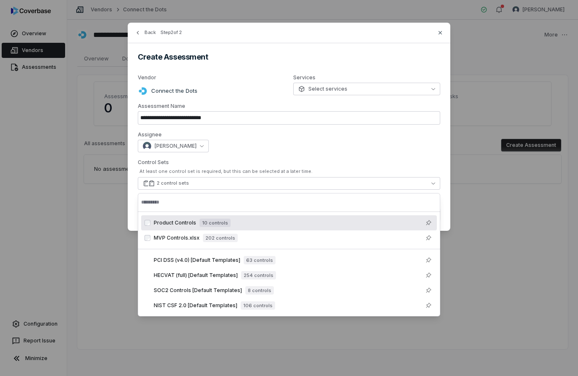
click at [337, 144] on div "[PERSON_NAME]" at bounding box center [289, 146] width 302 height 13
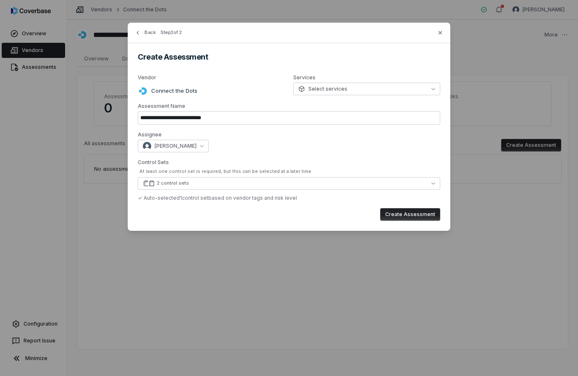
click at [351, 99] on div "**********" at bounding box center [289, 127] width 322 height 208
click at [356, 91] on button "Select services" at bounding box center [366, 89] width 147 height 13
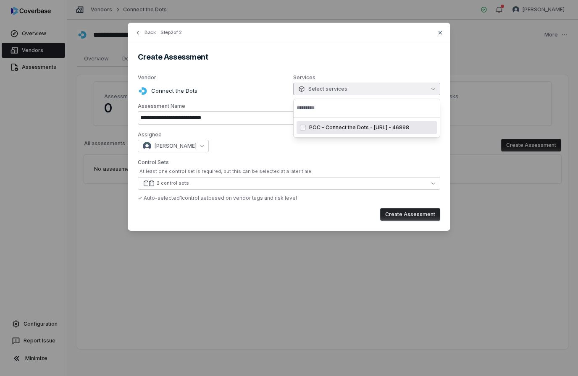
click at [340, 128] on span "POC - Connect the Dots - [URL] - 46898" at bounding box center [359, 127] width 100 height 7
click at [395, 212] on button "Create Assessment" at bounding box center [410, 214] width 60 height 13
type input "**********"
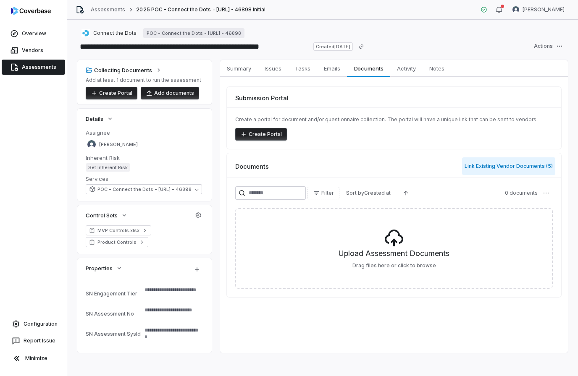
click at [490, 159] on button "Link Existing Vendor Documents ( 5 )" at bounding box center [508, 166] width 93 height 18
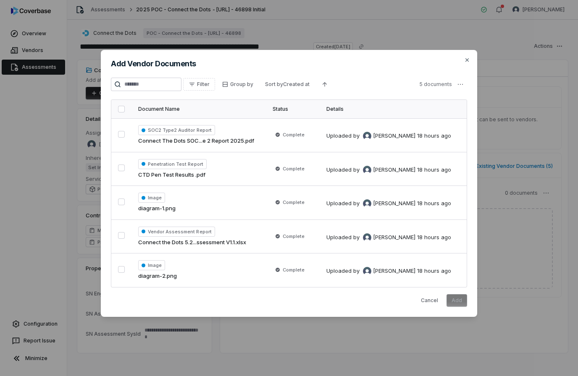
click at [123, 109] on button "button" at bounding box center [121, 109] width 7 height 7
click at [454, 301] on button "Add" at bounding box center [456, 300] width 21 height 13
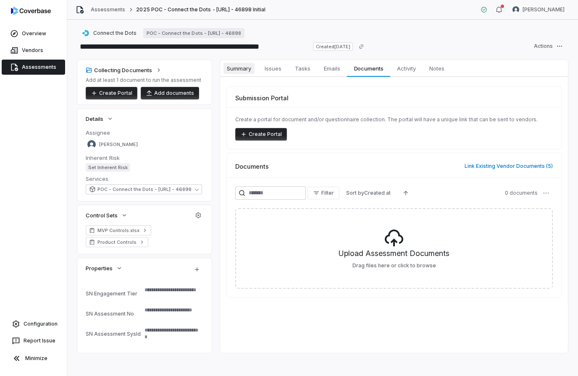
click at [238, 71] on span "Summary" at bounding box center [238, 68] width 31 height 11
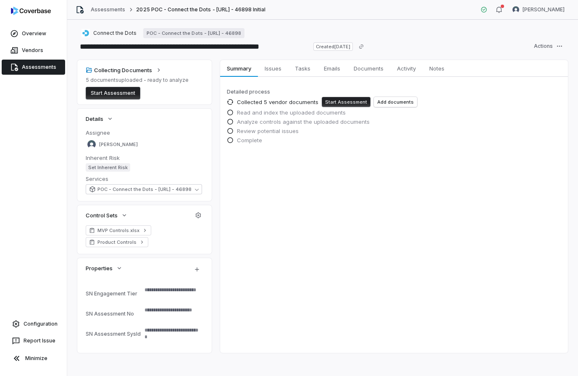
click at [343, 103] on button "Start Assessment" at bounding box center [346, 102] width 49 height 10
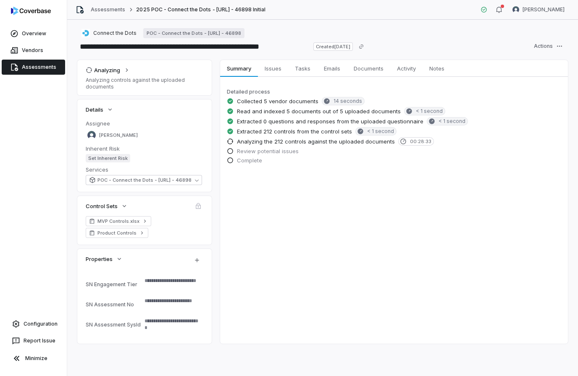
type textarea "*"
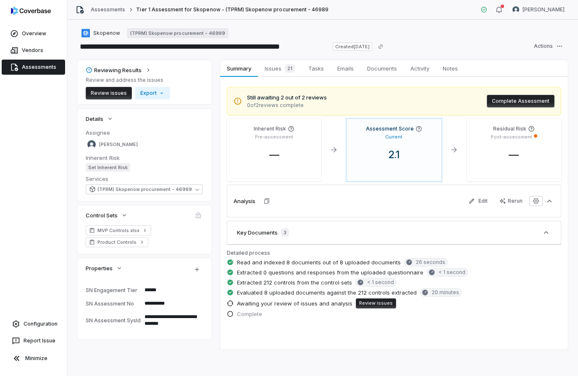
type textarea "*"
